Goal: Task Accomplishment & Management: Manage account settings

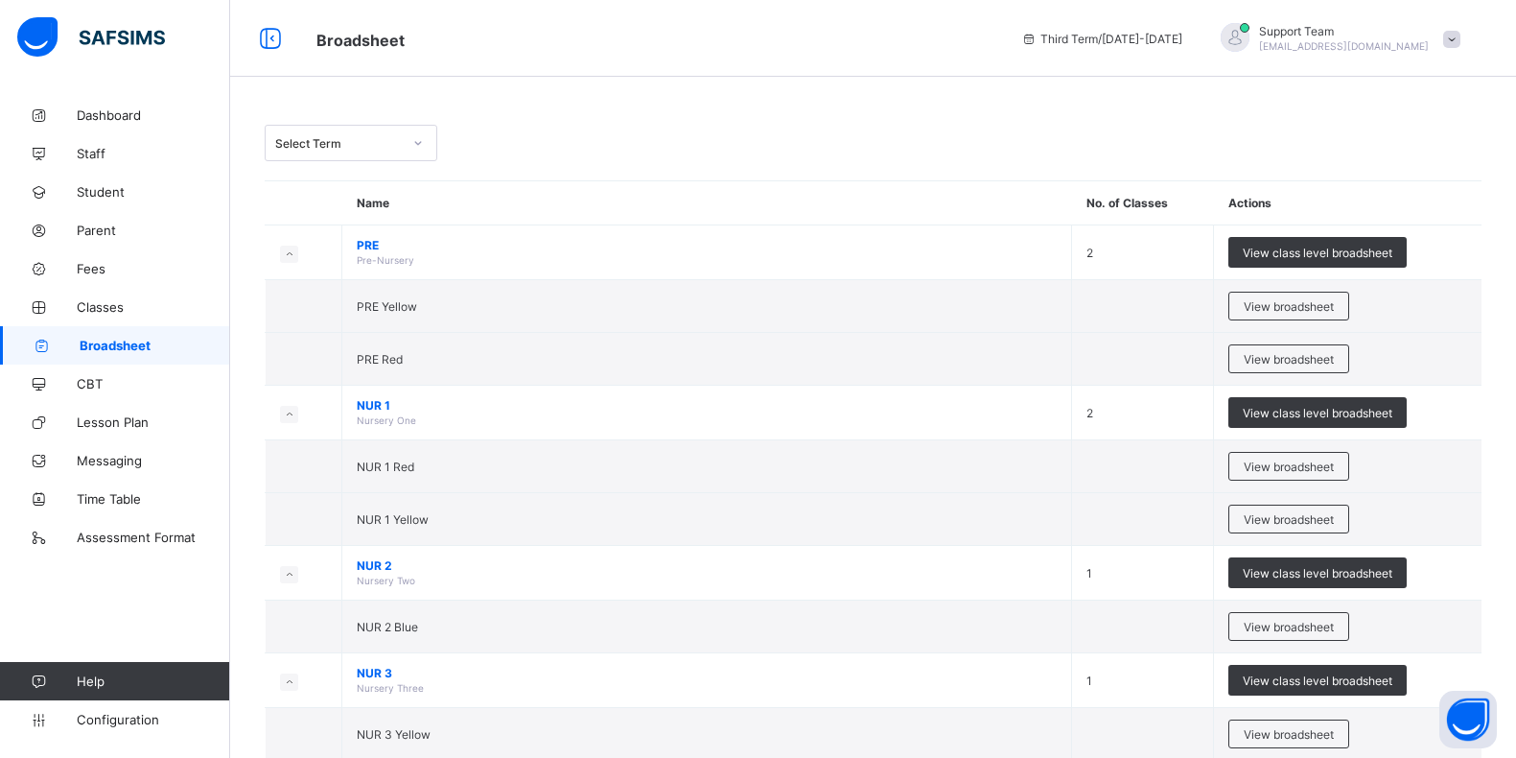
scroll to position [360, 0]
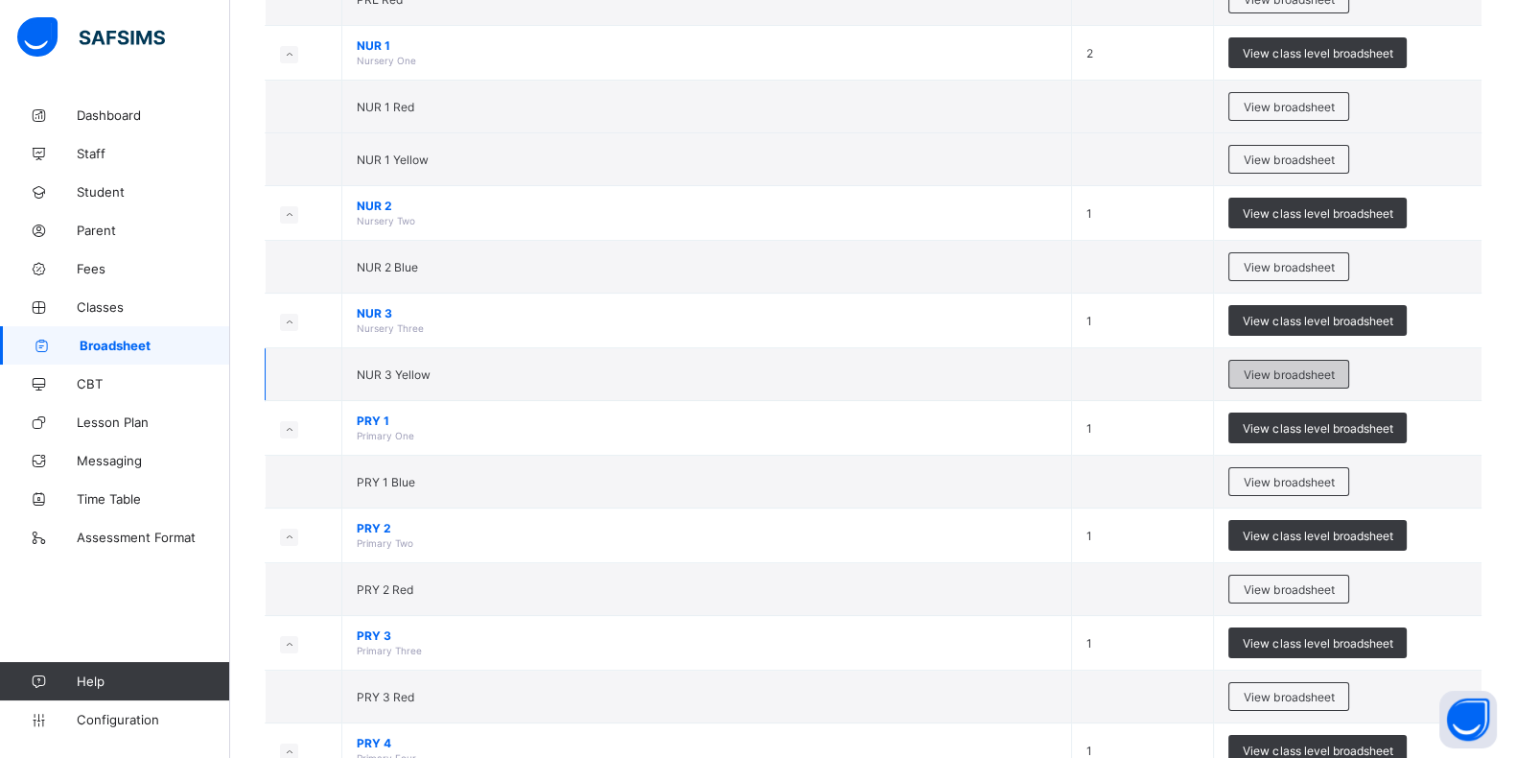
click at [1305, 371] on span "View broadsheet" at bounding box center [1289, 374] width 90 height 14
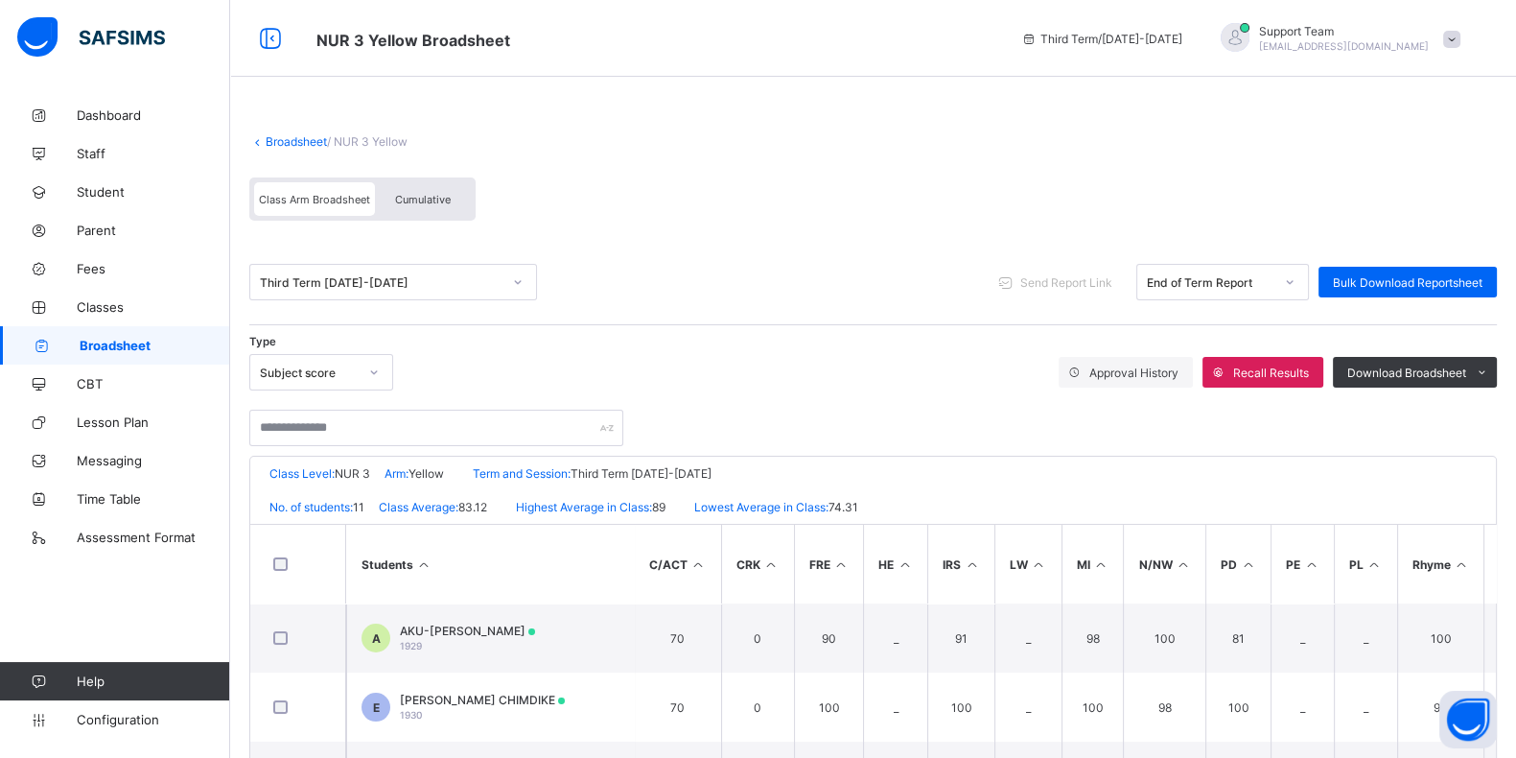
scroll to position [360, 0]
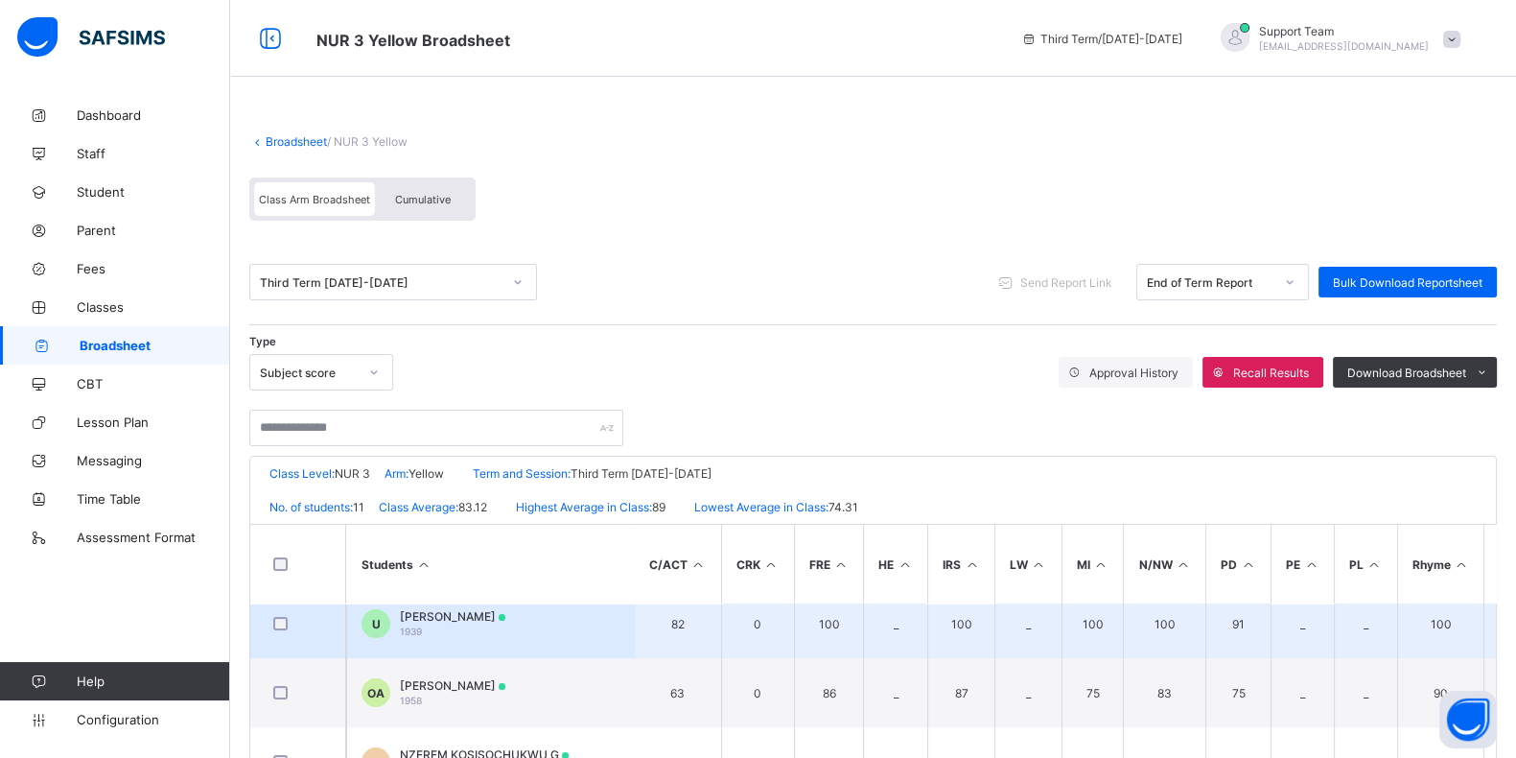
click at [461, 613] on span "[PERSON_NAME]" at bounding box center [452, 616] width 105 height 14
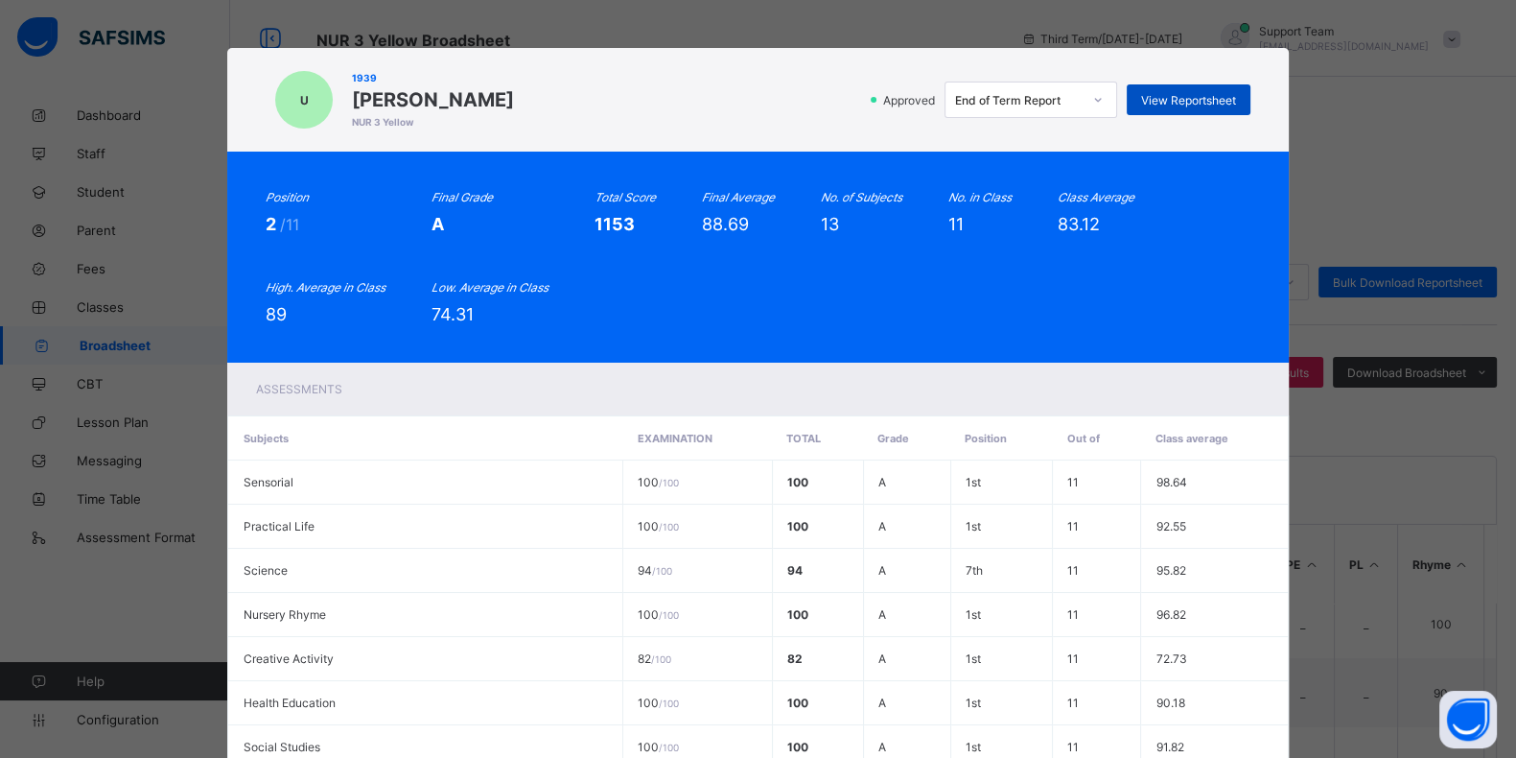
click at [1211, 96] on span "View Reportsheet" at bounding box center [1188, 100] width 95 height 14
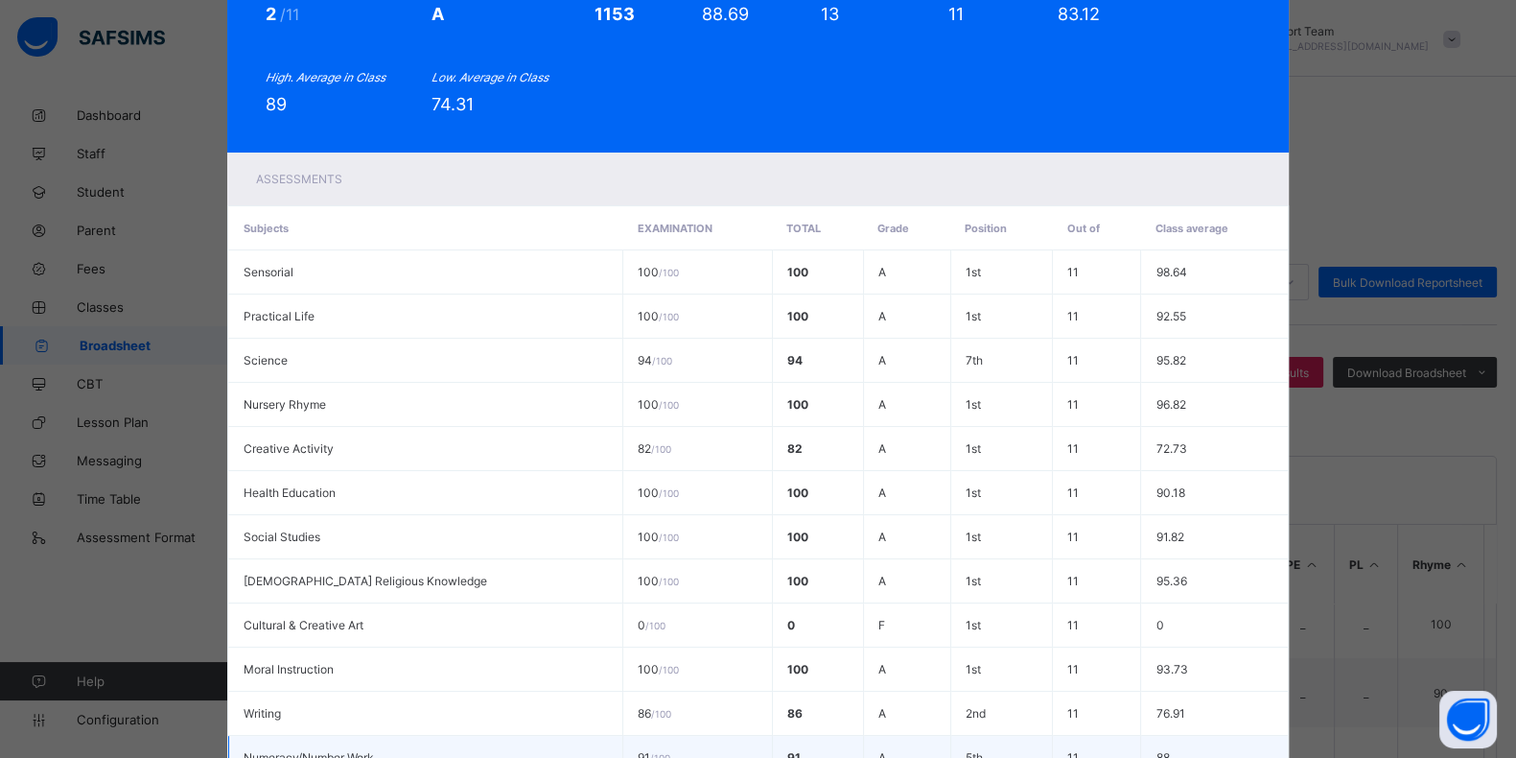
scroll to position [449, 0]
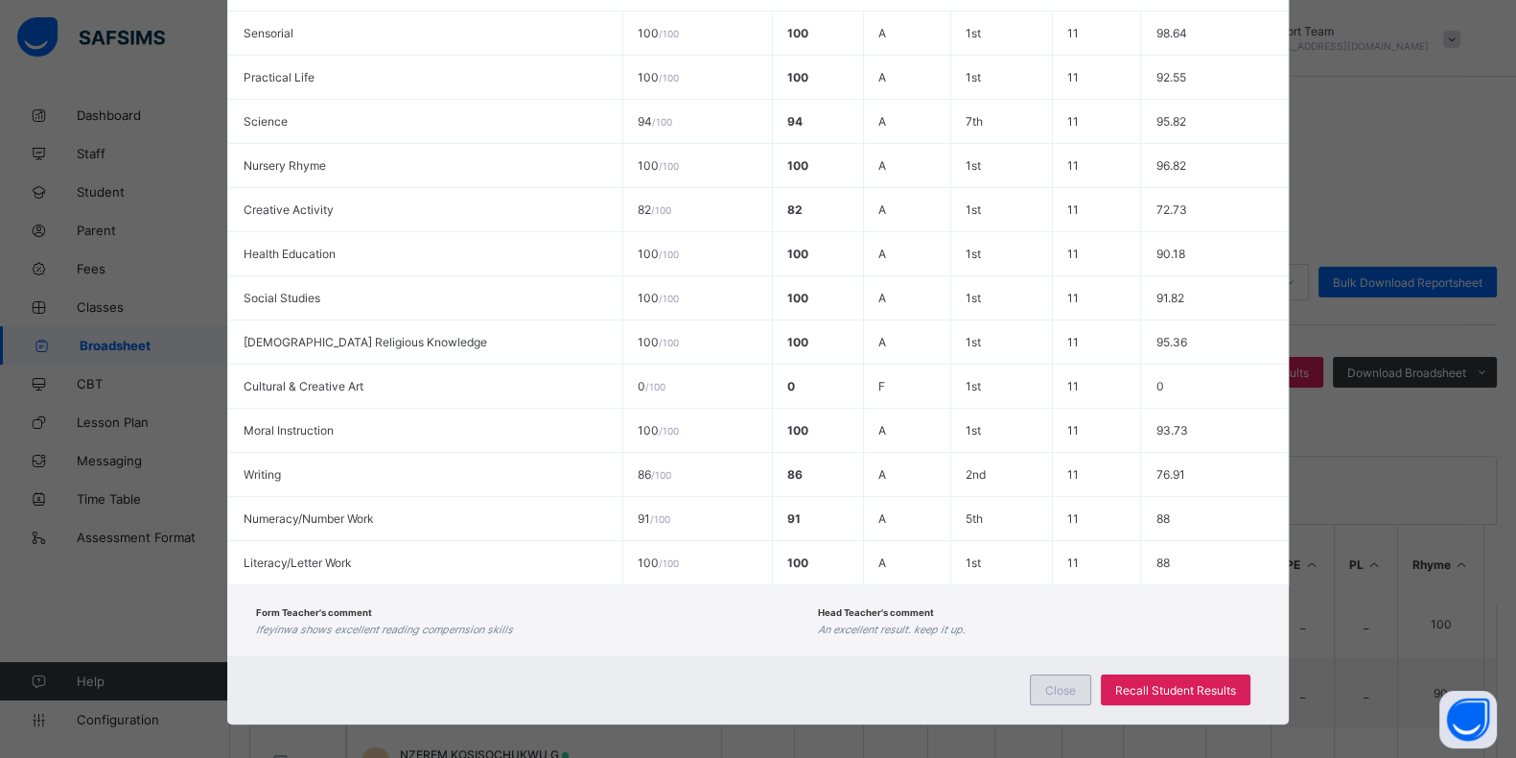
click at [1073, 682] on div "Close" at bounding box center [1060, 689] width 61 height 31
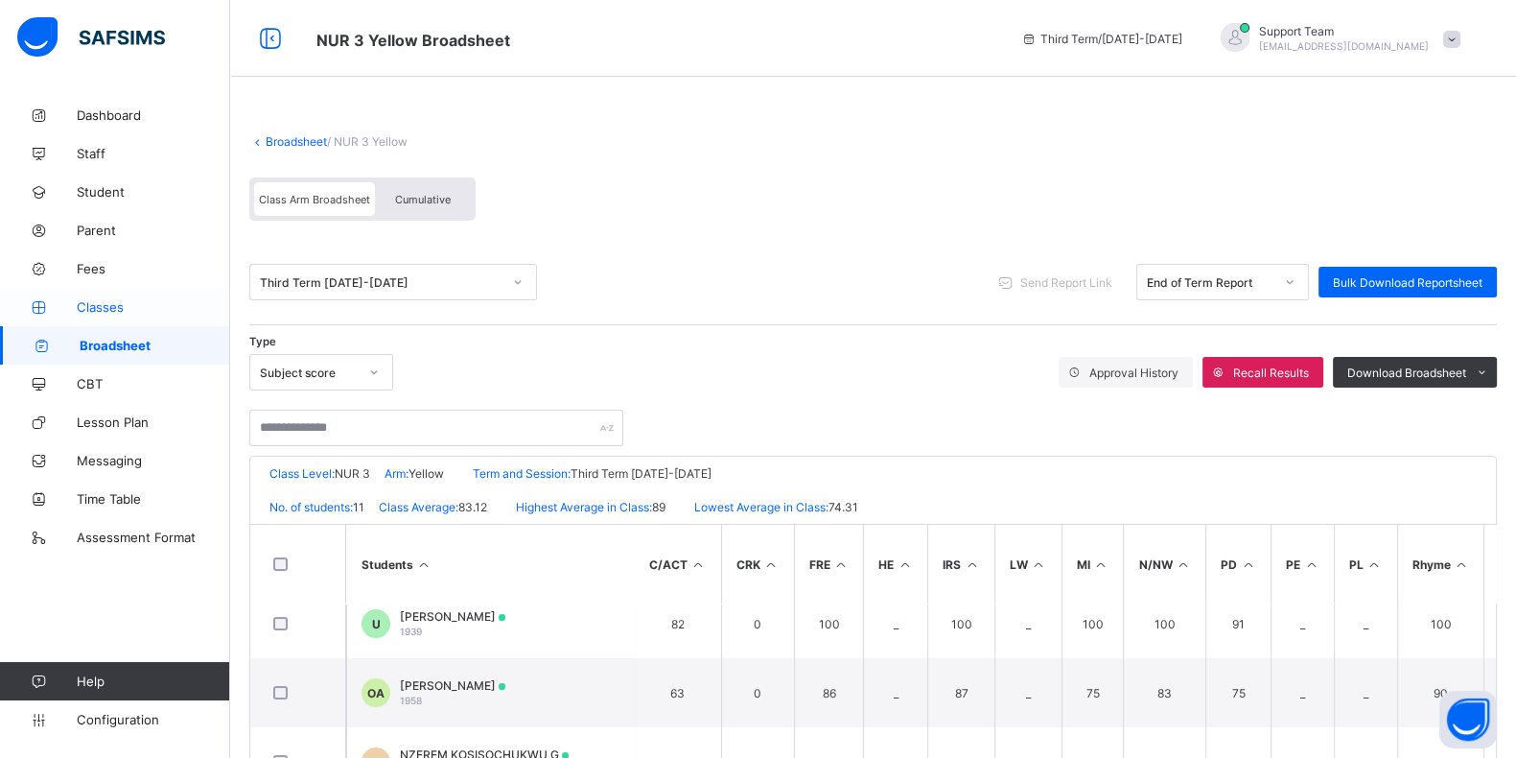
click at [108, 305] on span "Classes" at bounding box center [153, 306] width 153 height 15
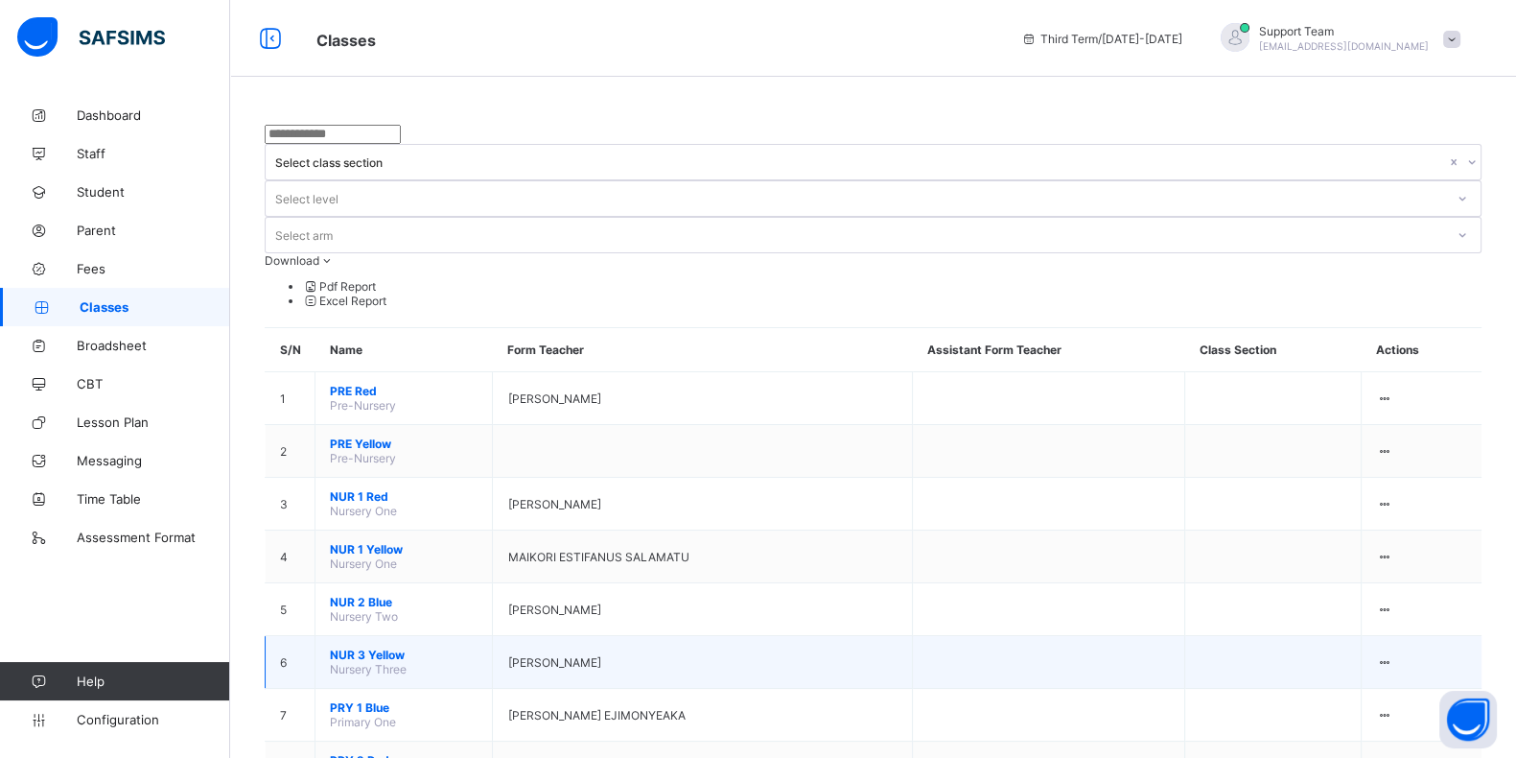
click at [369, 647] on span "NUR 3 Yellow" at bounding box center [404, 654] width 148 height 14
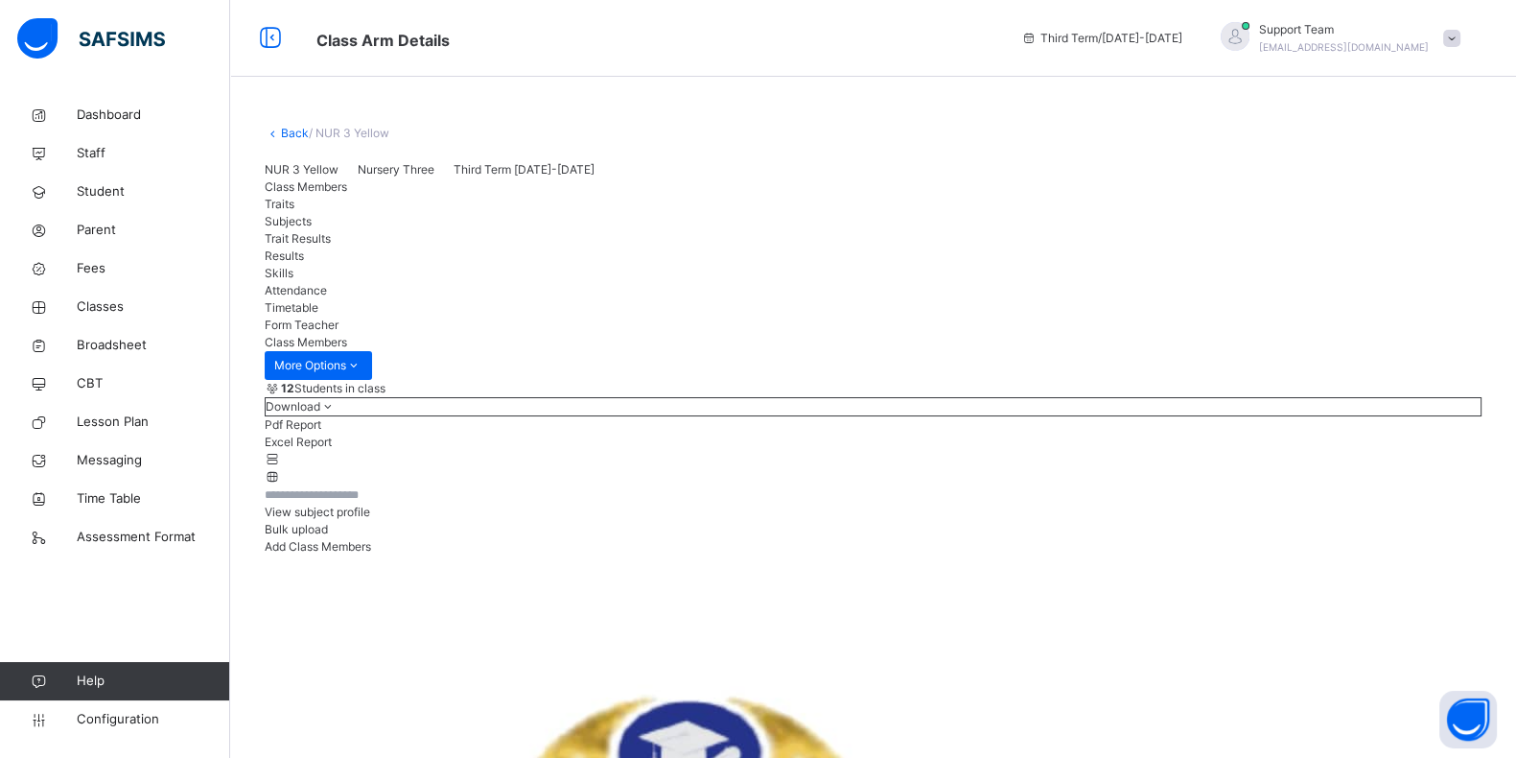
click at [1165, 503] on div "View subject profile" at bounding box center [873, 511] width 1217 height 17
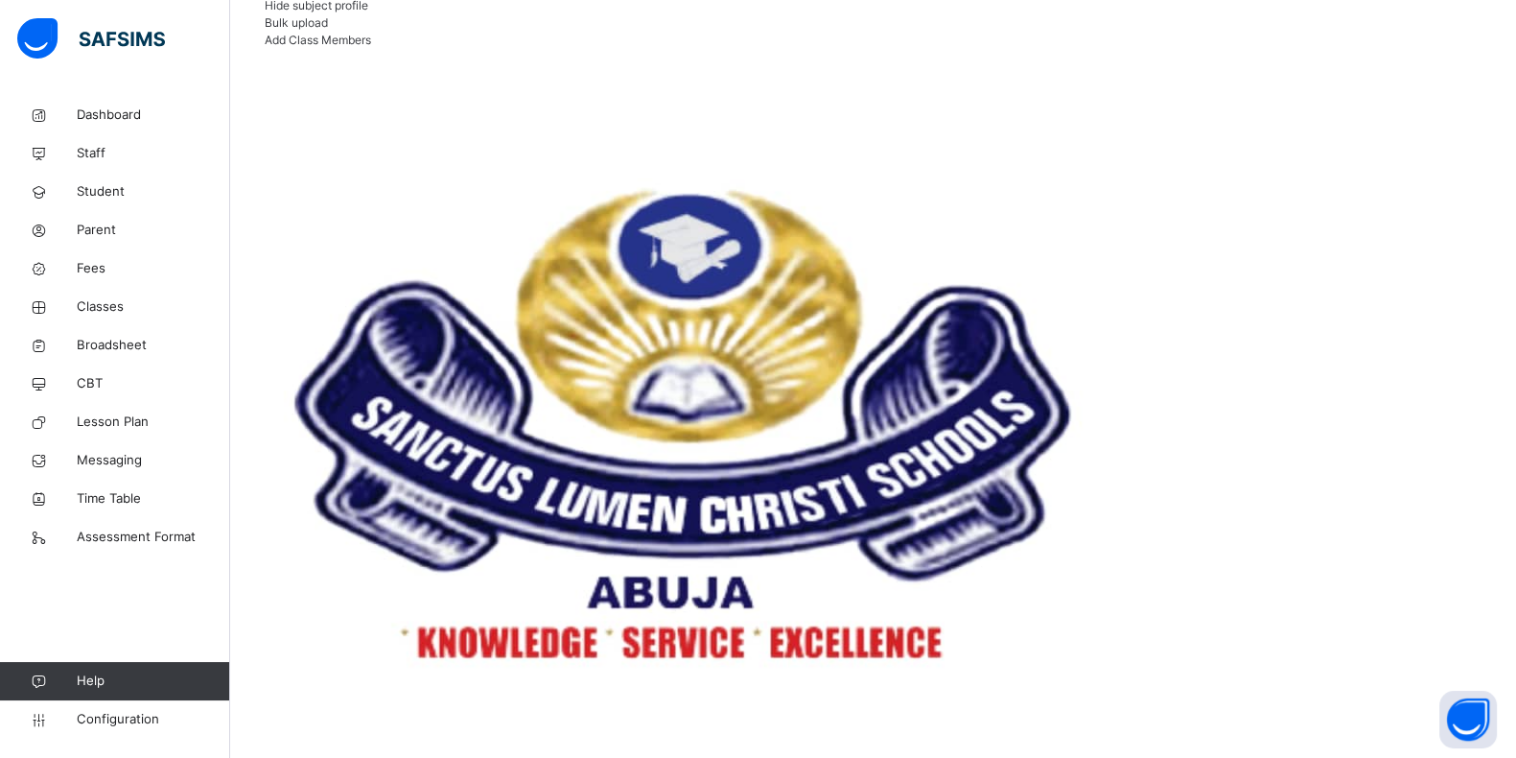
scroll to position [0, 742]
drag, startPoint x: 116, startPoint y: 722, endPoint x: 96, endPoint y: 709, distance: 24.2
click at [96, 710] on link "Configuration" at bounding box center [114, 719] width 229 height 38
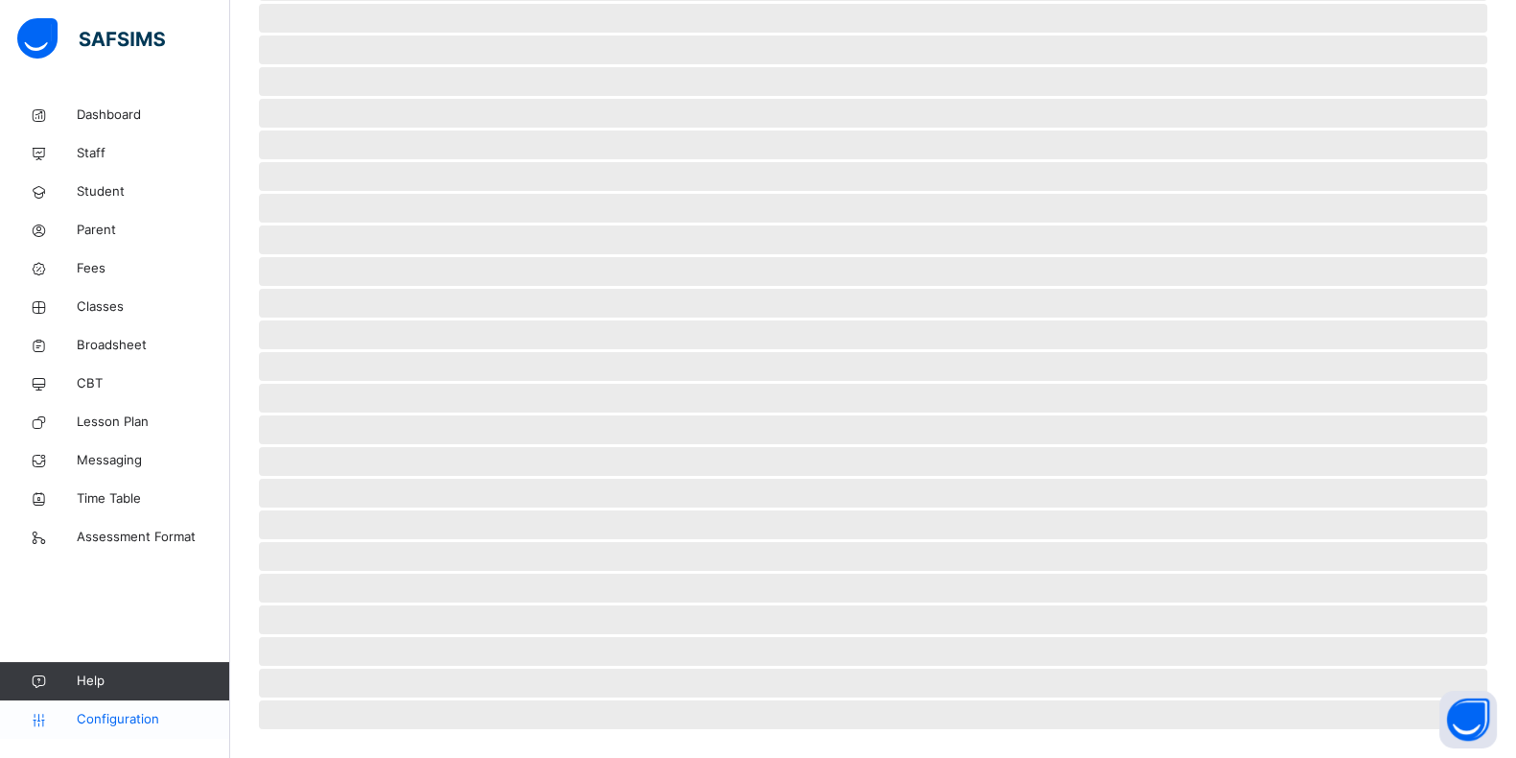
scroll to position [322, 0]
click at [96, 710] on span "Configuration" at bounding box center [153, 719] width 152 height 19
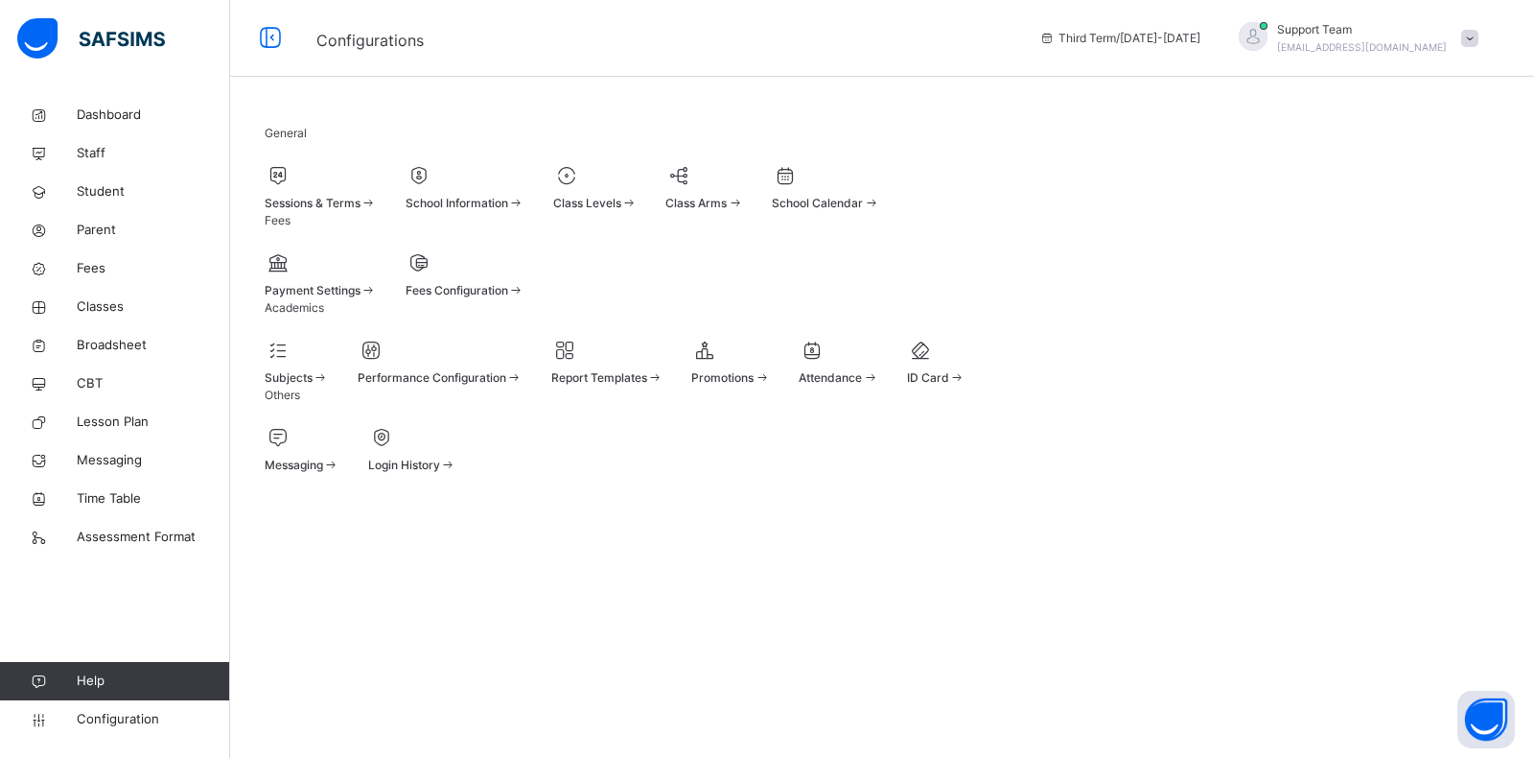
click at [329, 369] on span at bounding box center [297, 366] width 64 height 5
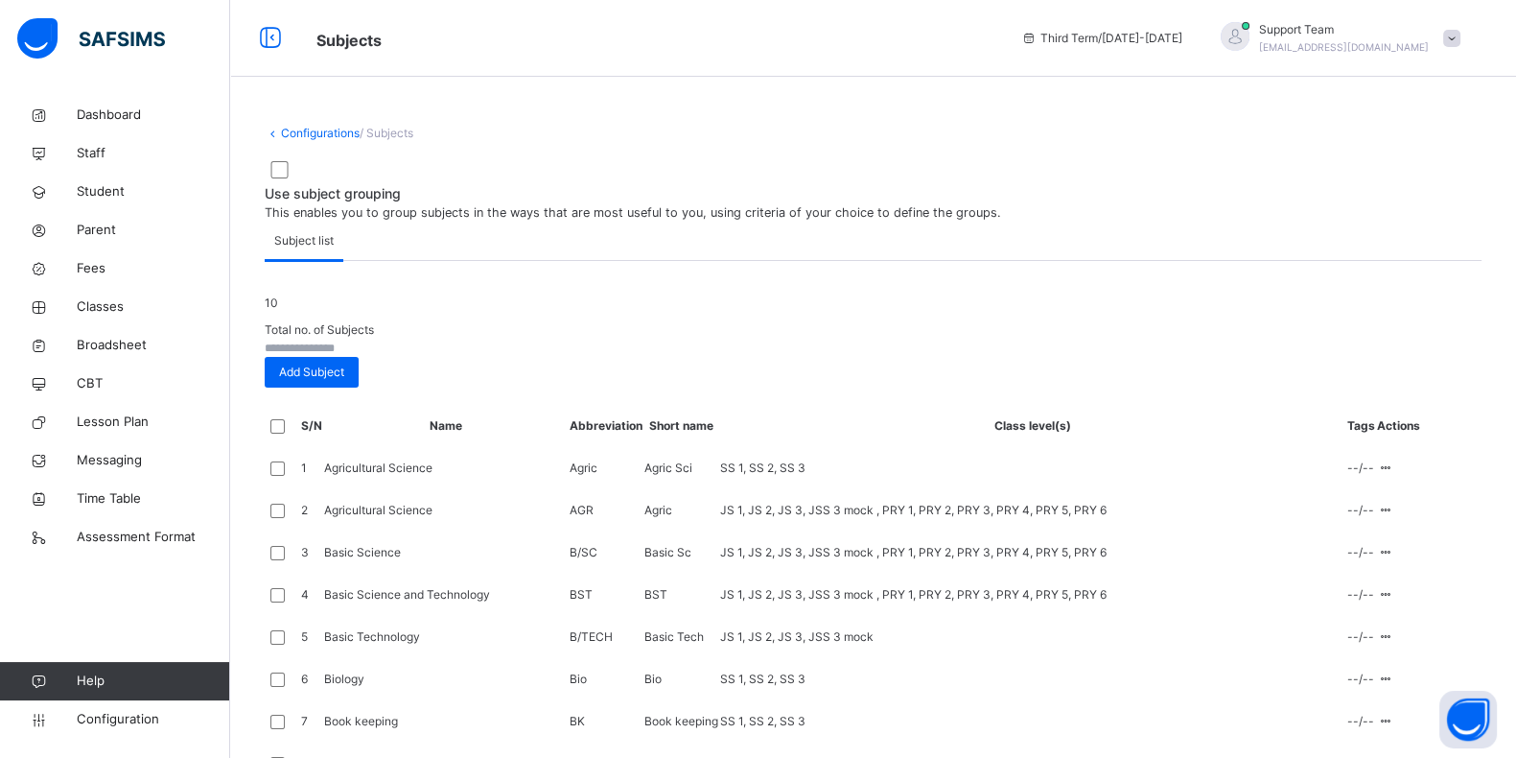
click at [380, 357] on input "text" at bounding box center [322, 347] width 115 height 17
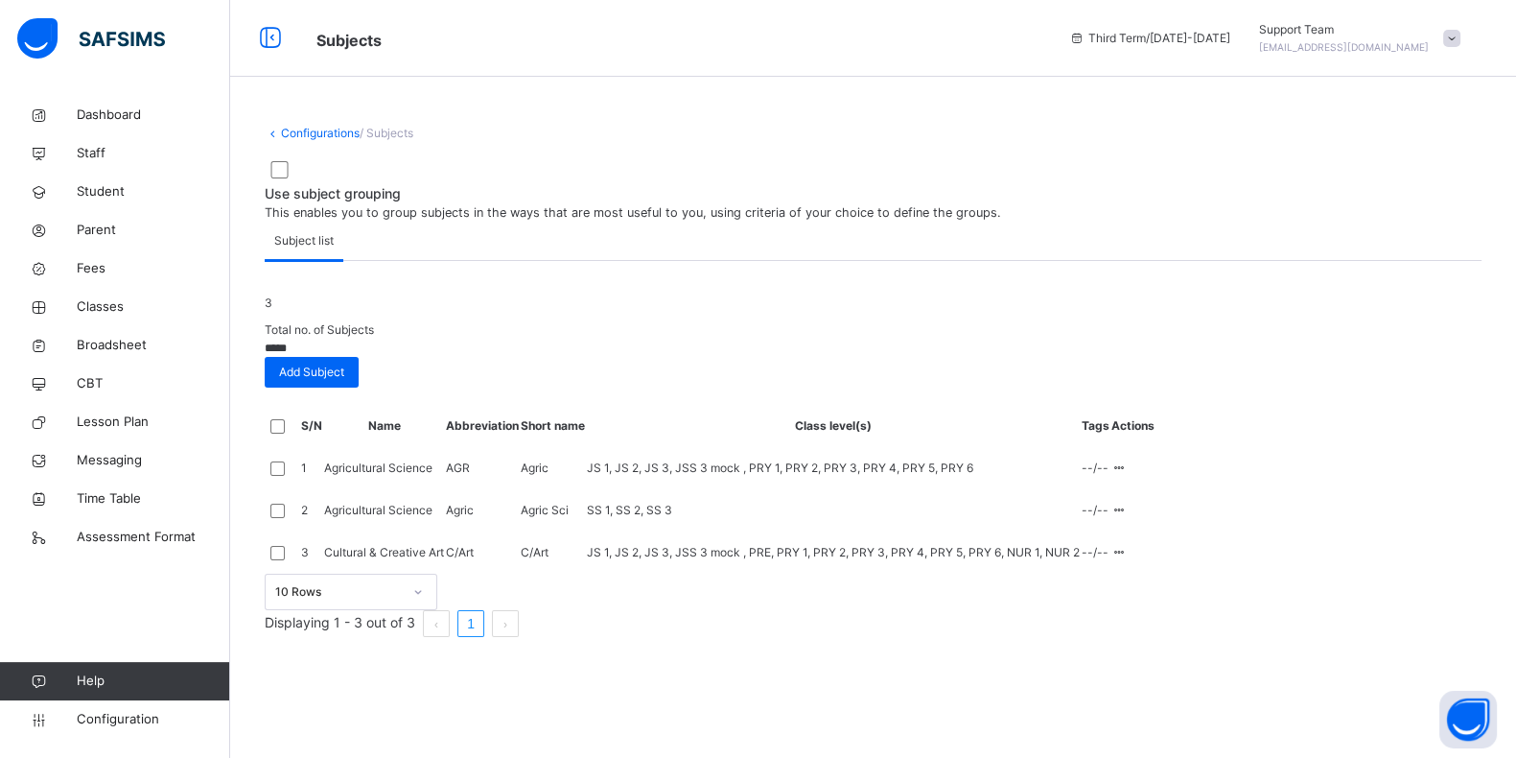
scroll to position [139, 0]
type input "*****"
click at [1119, 669] on div "Assign to Level" at bounding box center [1079, 660] width 82 height 17
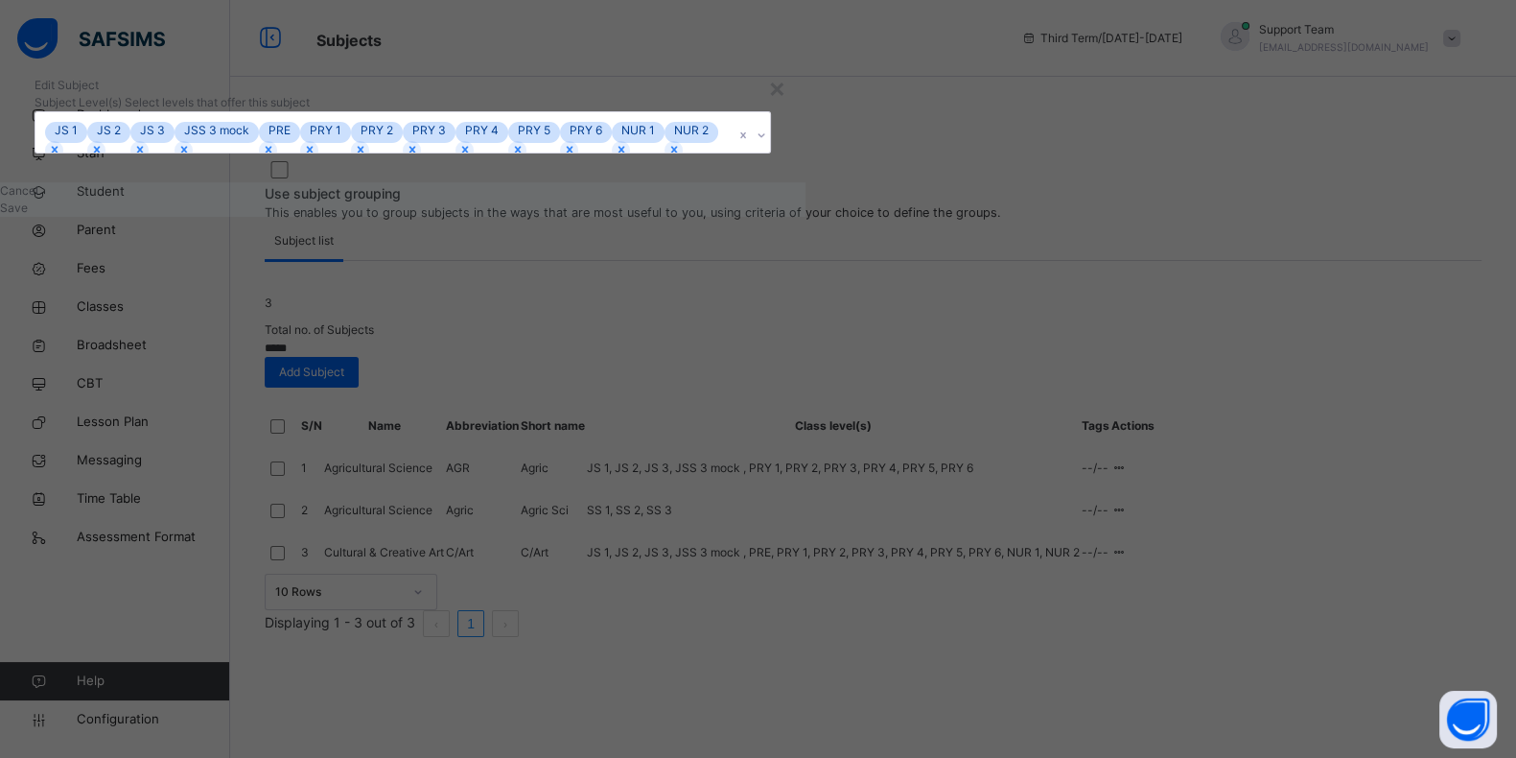
click at [734, 152] on div "JS 1 JS 2 JS 3 JSS 3 mock PRE PRY 1 PRY 2 PRY 3 PRY 4 PRY 5 PRY 6 NUR 1 NUR 2" at bounding box center [384, 132] width 698 height 40
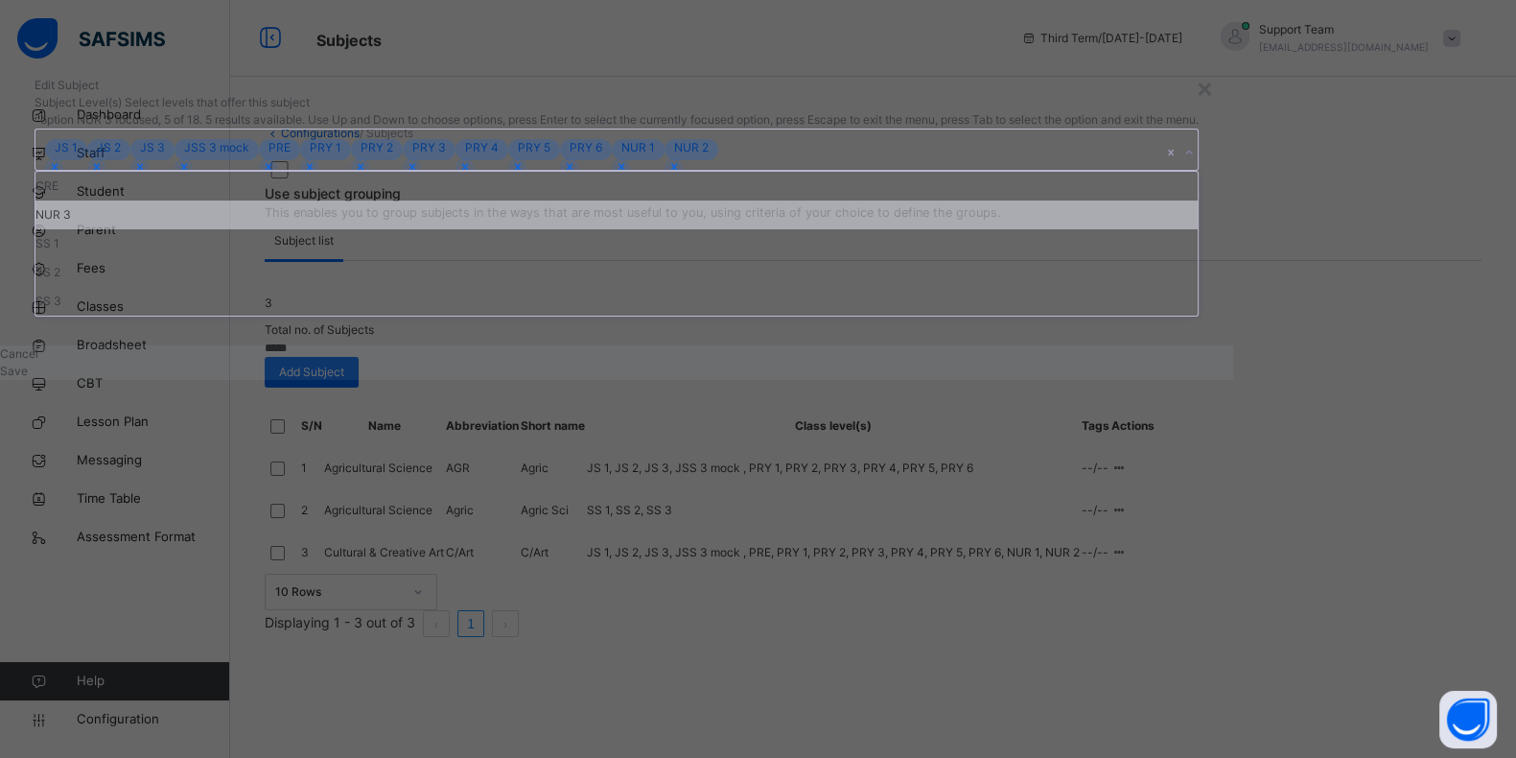
click at [597, 229] on div "NUR 3" at bounding box center [616, 214] width 1162 height 29
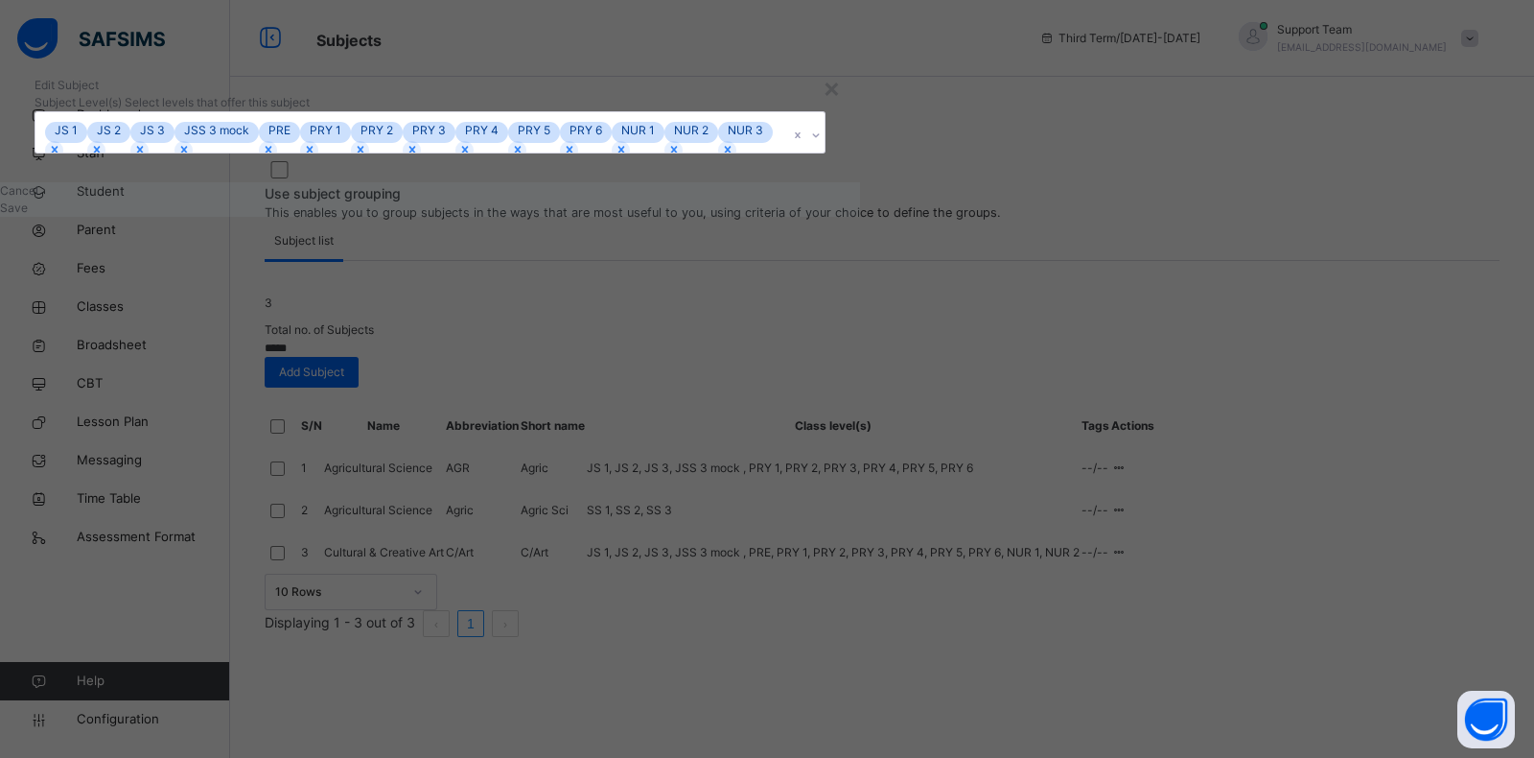
click at [826, 94] on div "Edit Subject" at bounding box center [430, 85] width 791 height 17
click at [28, 215] on span "Save" at bounding box center [14, 207] width 28 height 14
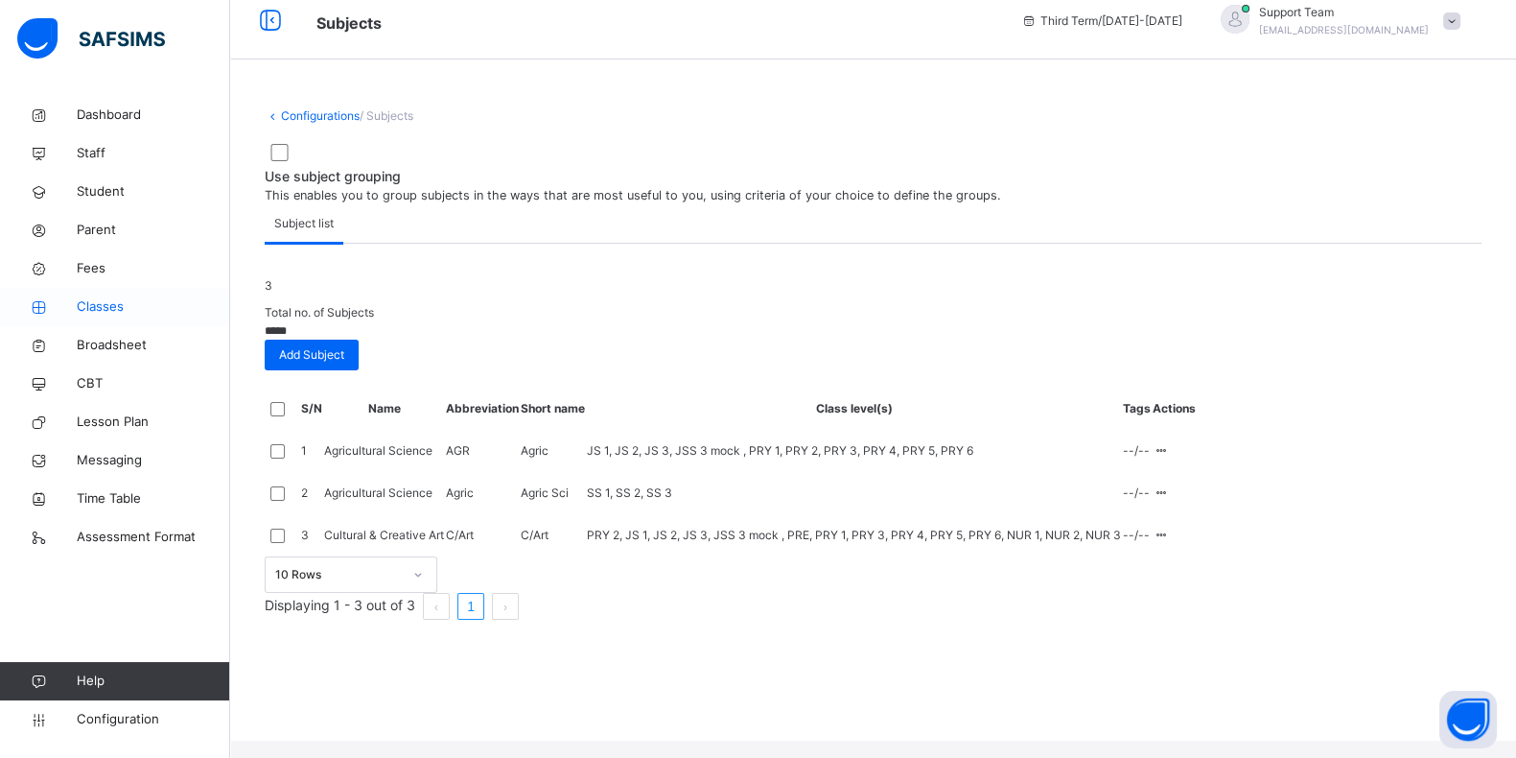
click at [113, 312] on span "Classes" at bounding box center [153, 306] width 153 height 19
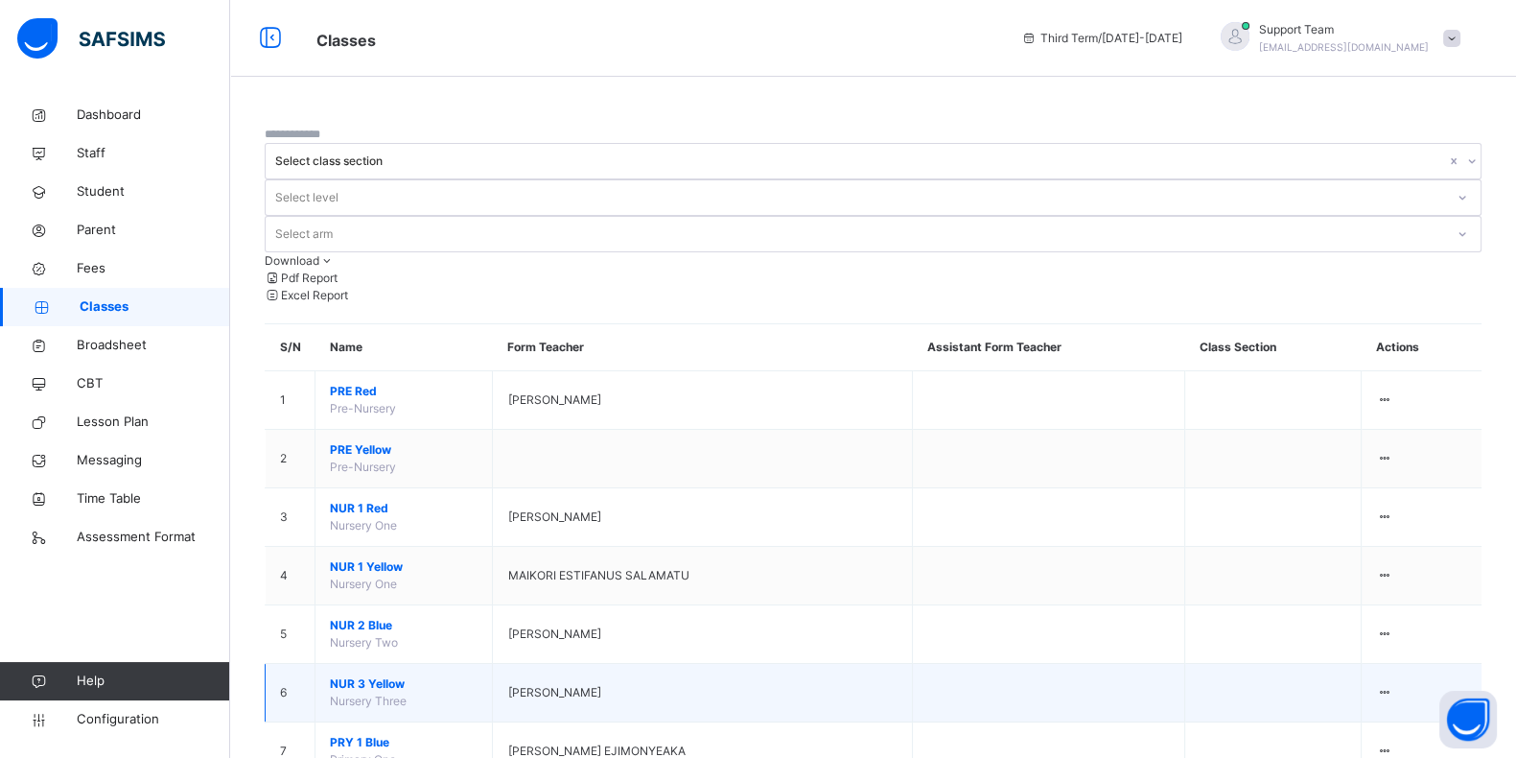
click at [357, 675] on span "NUR 3 Yellow" at bounding box center [404, 683] width 148 height 17
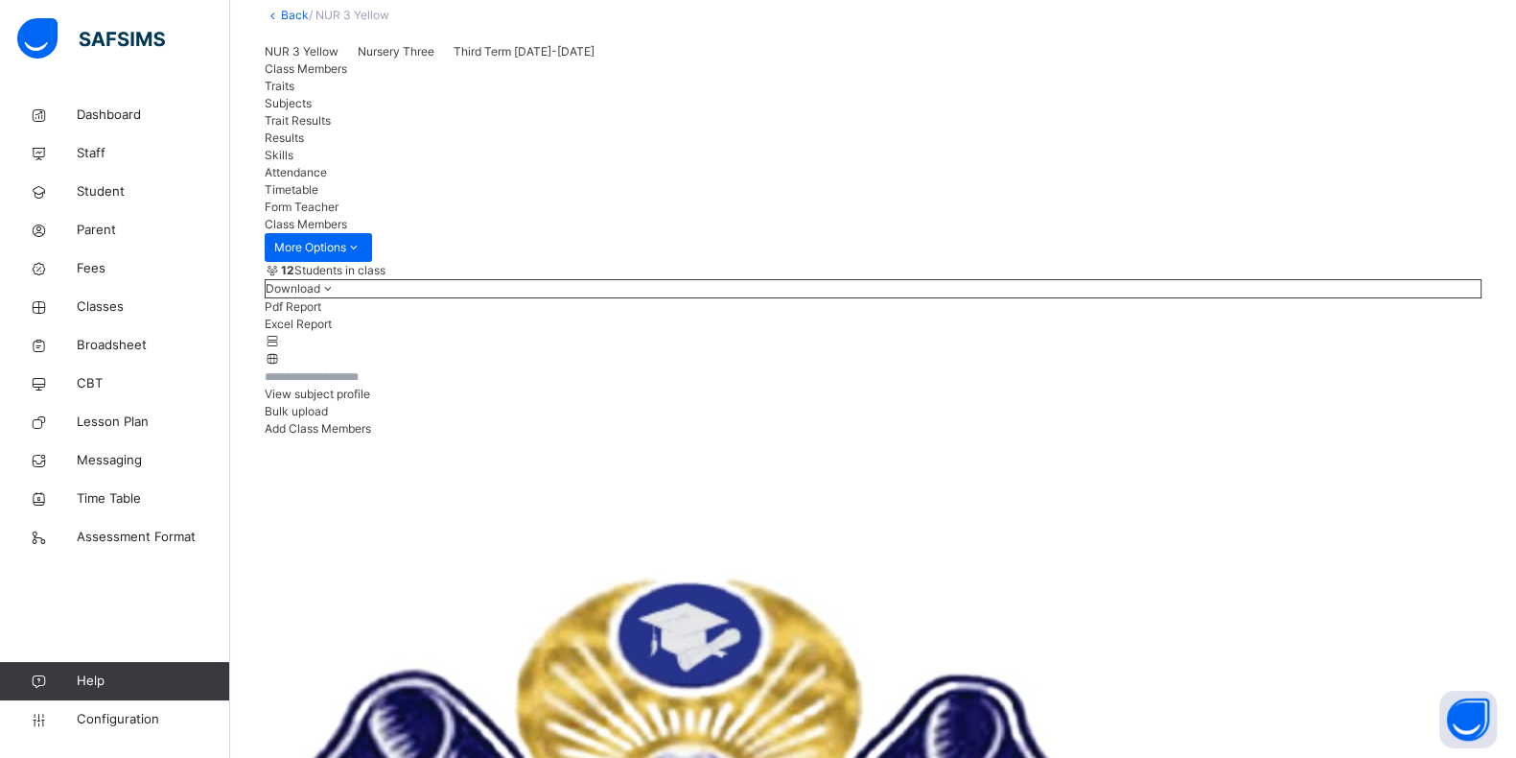
scroll to position [119, 0]
click at [1191, 389] on div "View subject profile" at bounding box center [873, 393] width 1217 height 17
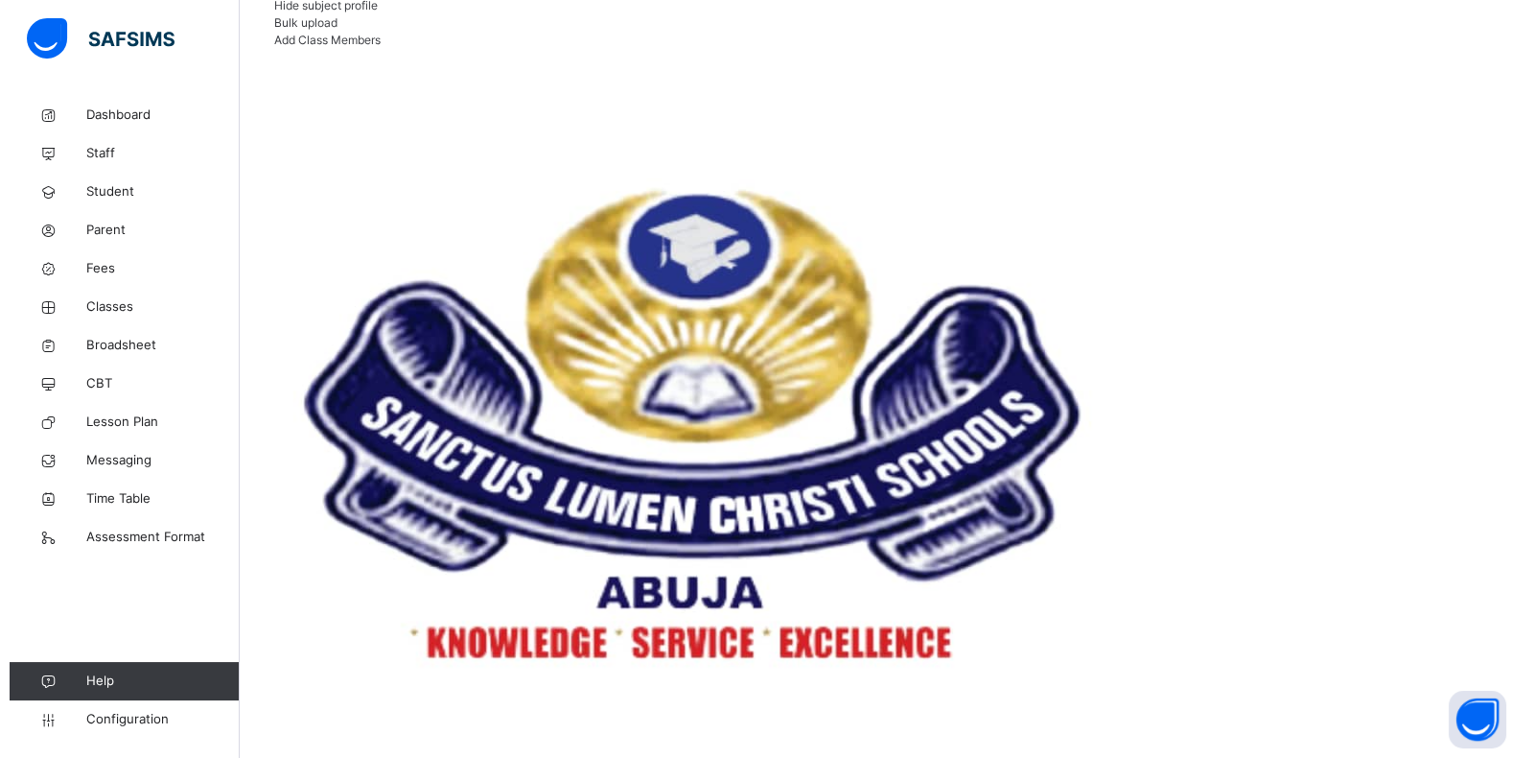
scroll to position [360, 843]
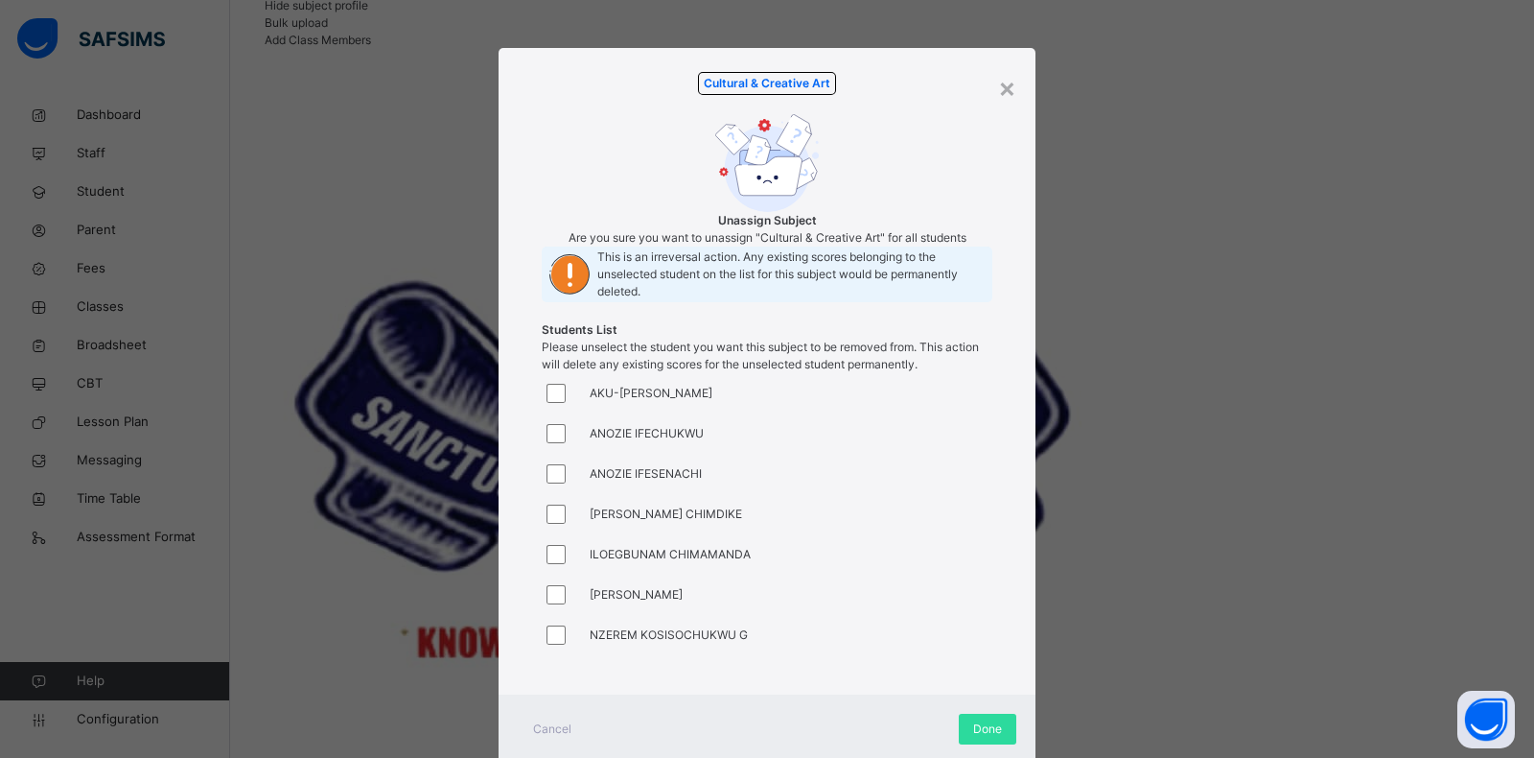
scroll to position [119, 0]
click at [559, 536] on div at bounding box center [561, 516] width 38 height 40
click at [550, 576] on div at bounding box center [561, 556] width 38 height 40
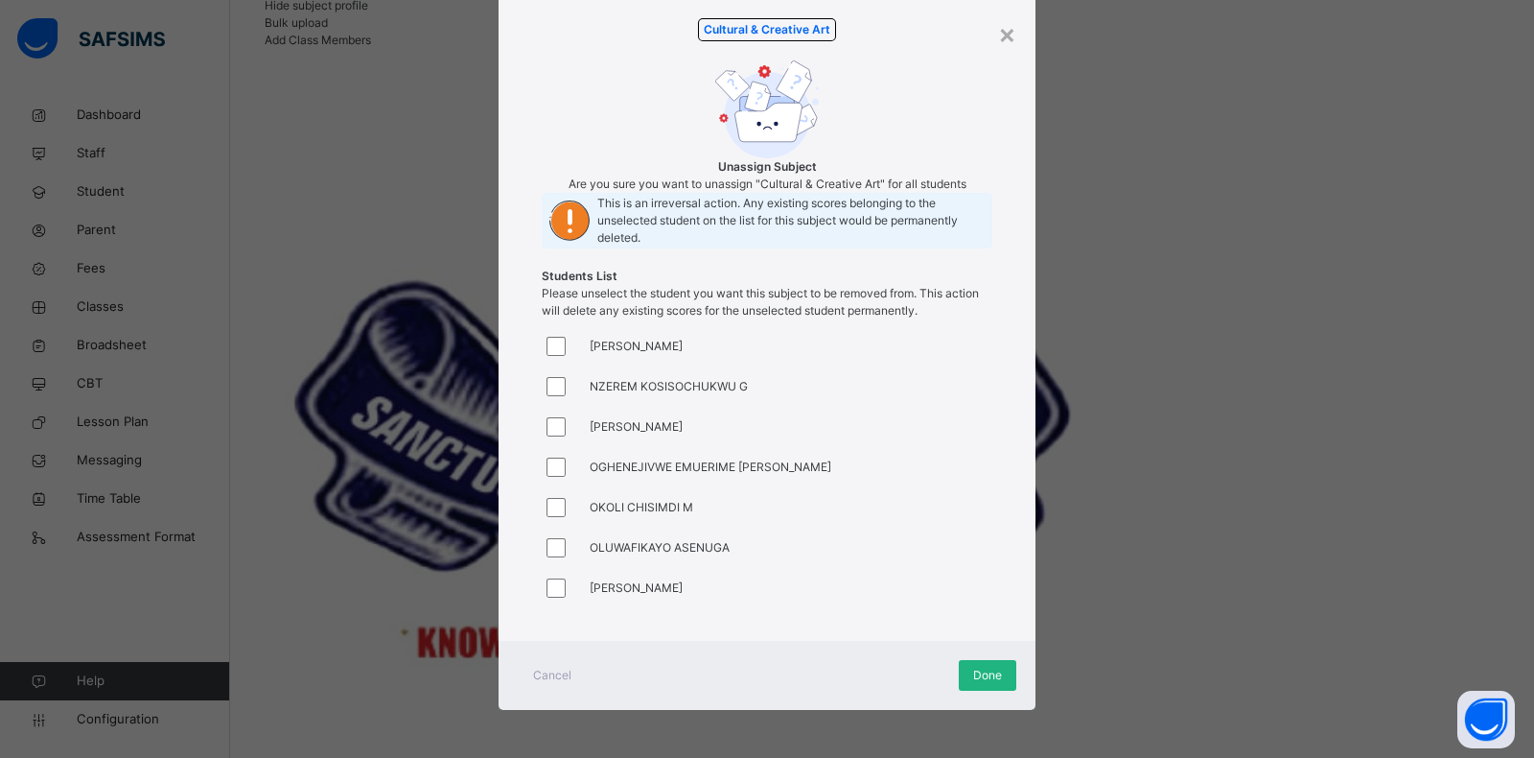
click at [973, 674] on span "Done" at bounding box center [987, 674] width 29 height 17
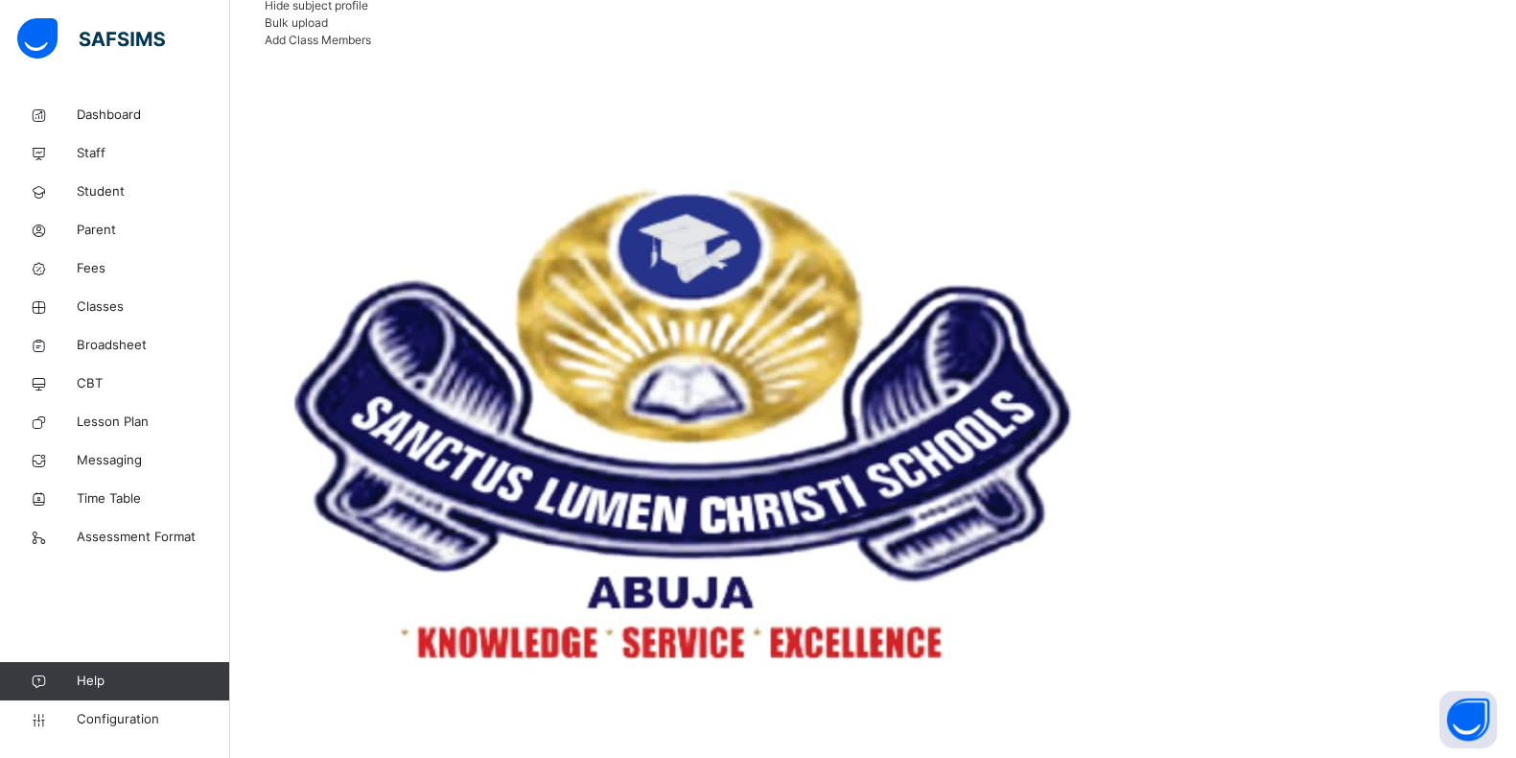
click at [105, 716] on span "Configuration" at bounding box center [153, 719] width 152 height 19
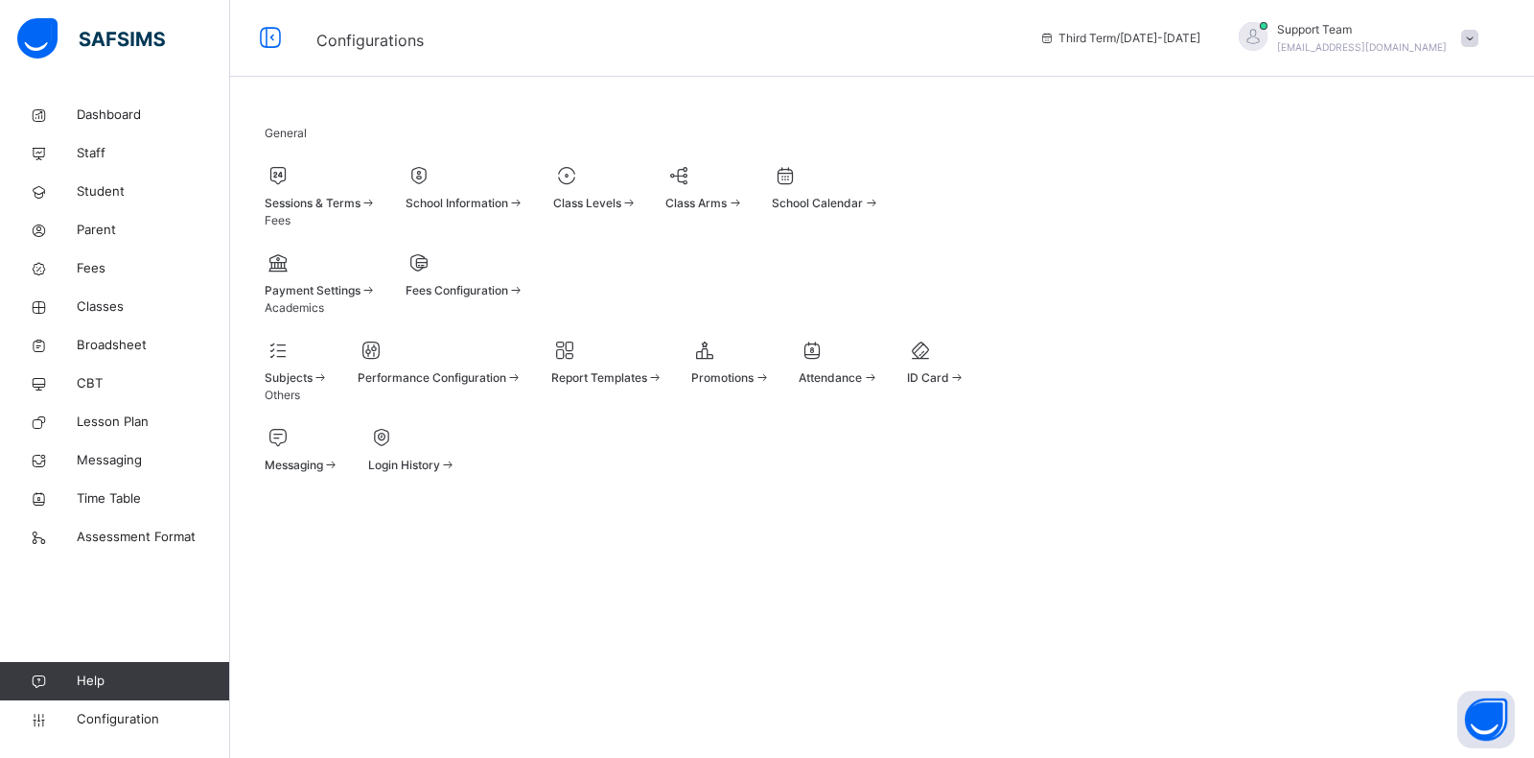
click at [326, 364] on div at bounding box center [297, 350] width 64 height 29
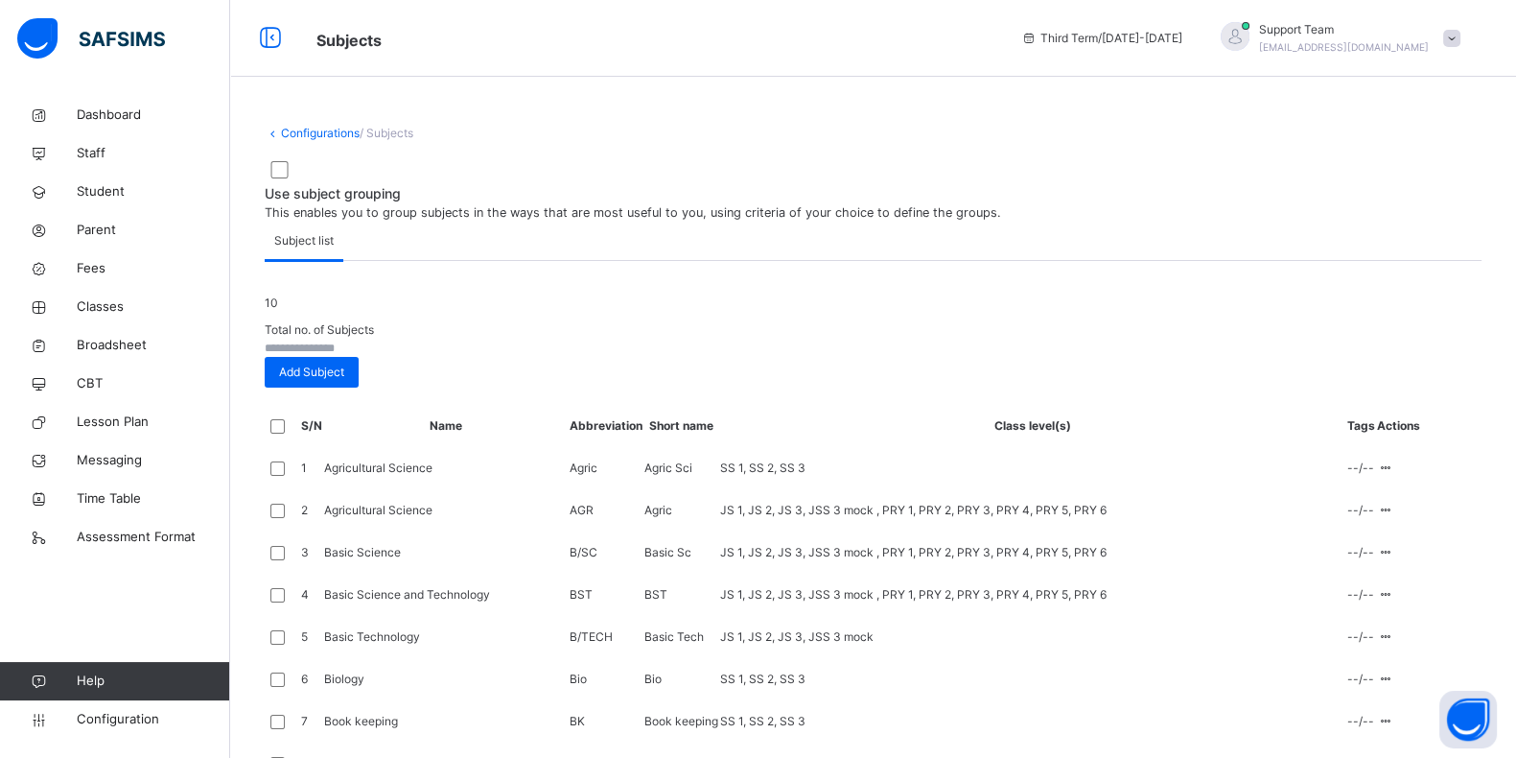
click at [380, 357] on input "text" at bounding box center [322, 347] width 115 height 17
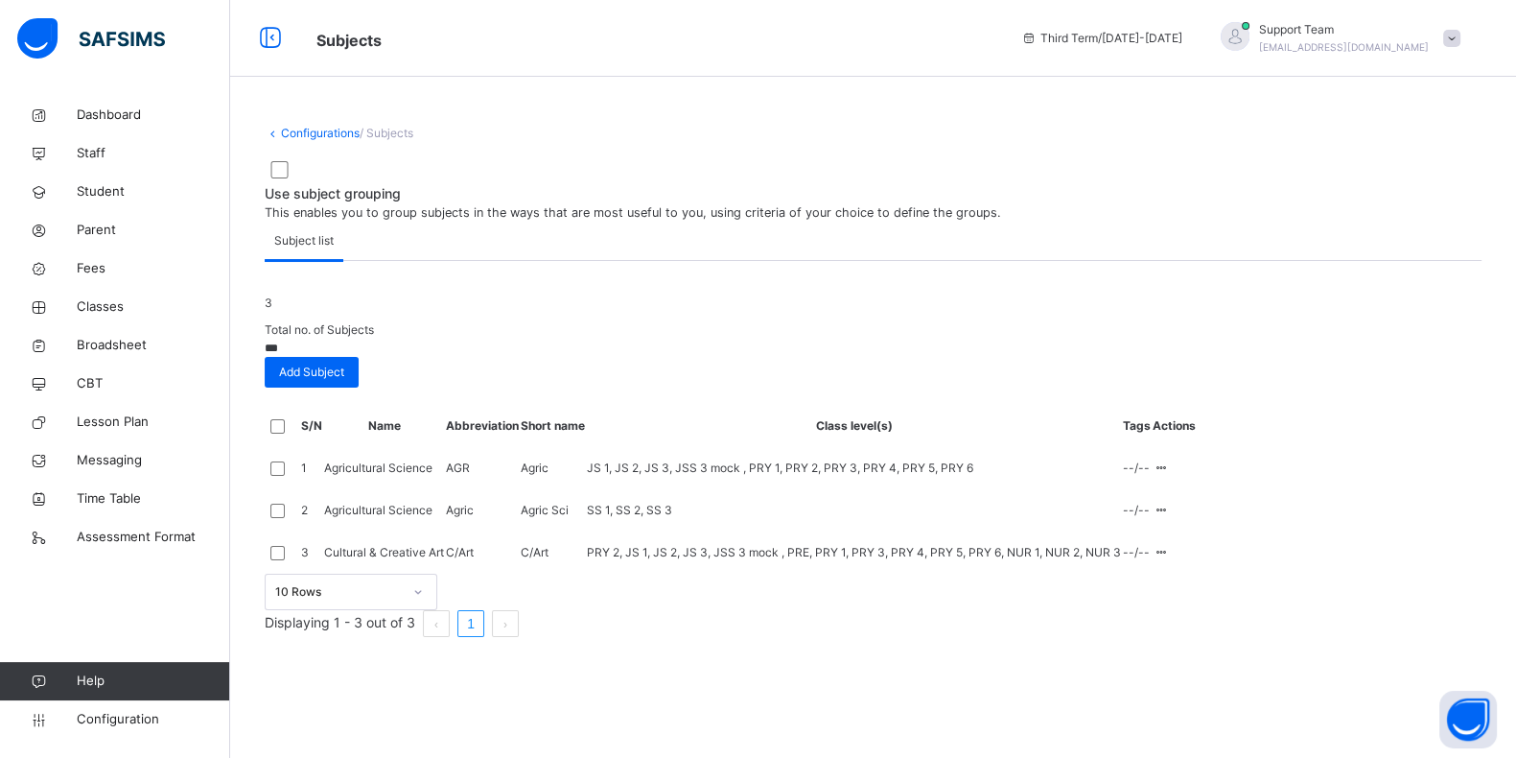
scroll to position [139, 0]
type input "***"
click at [1160, 669] on div "Assign to Level" at bounding box center [1120, 660] width 82 height 17
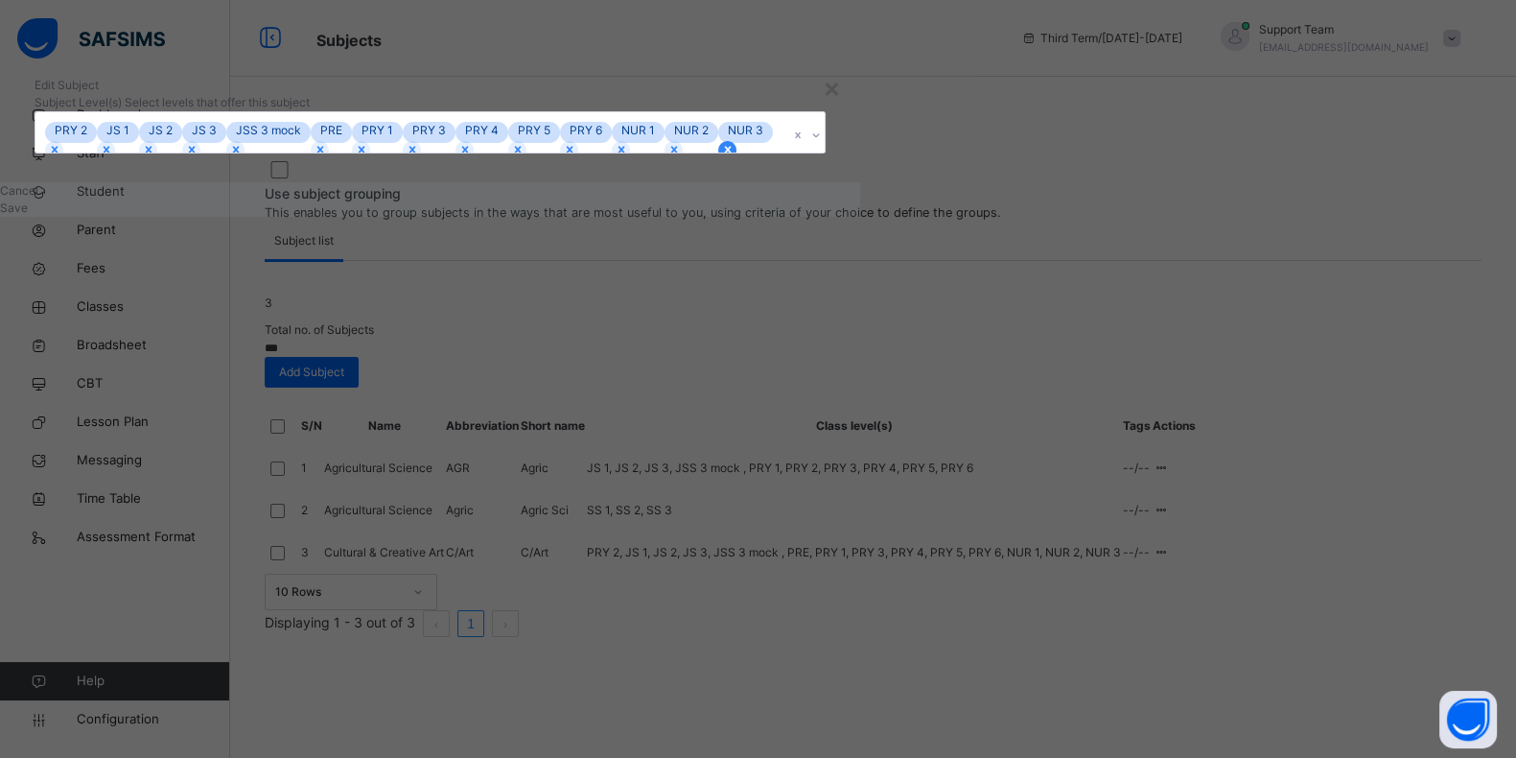
click at [721, 156] on icon at bounding box center [727, 149] width 13 height 13
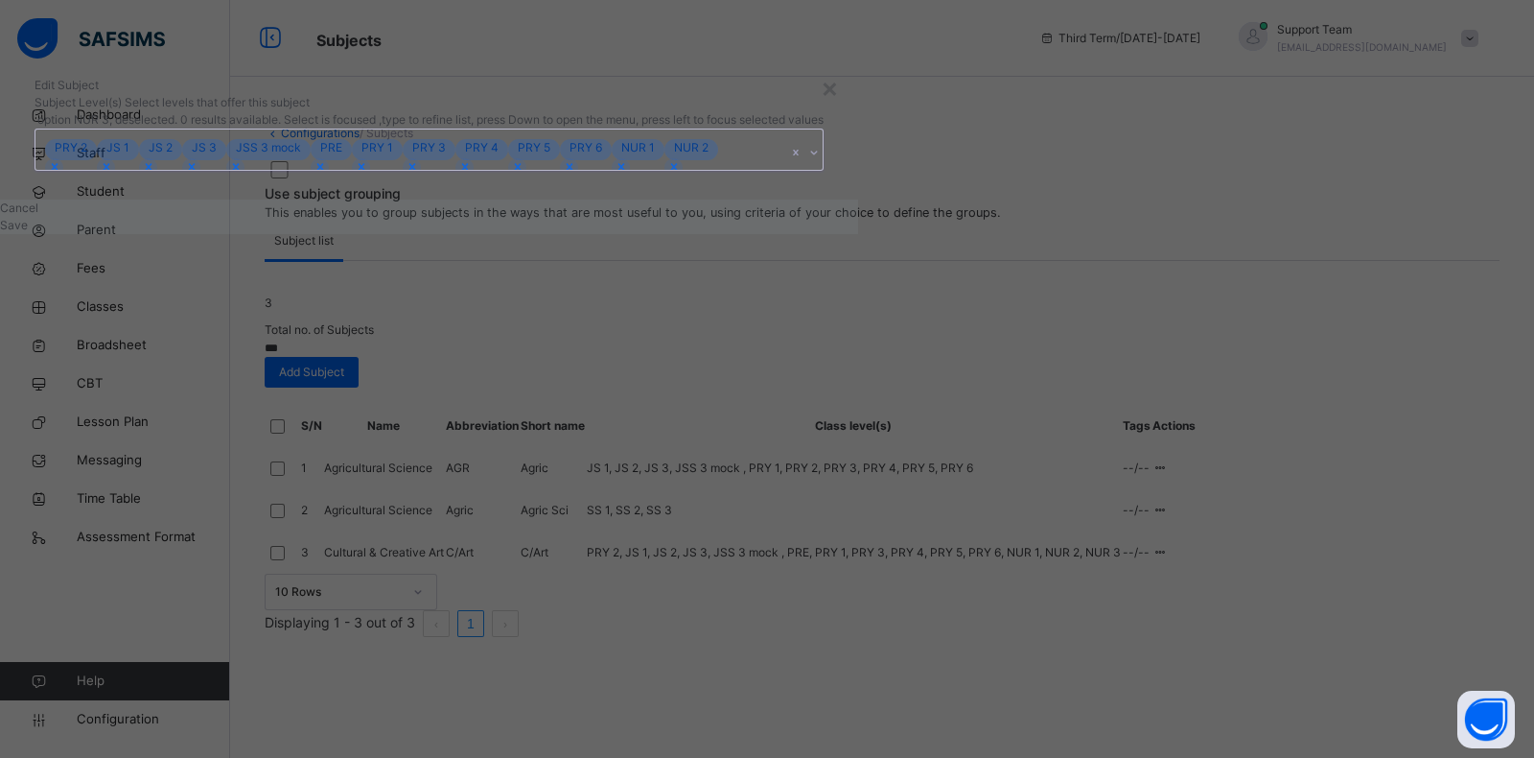
click at [28, 232] on span "Save" at bounding box center [14, 225] width 28 height 14
